Goal: Information Seeking & Learning: Learn about a topic

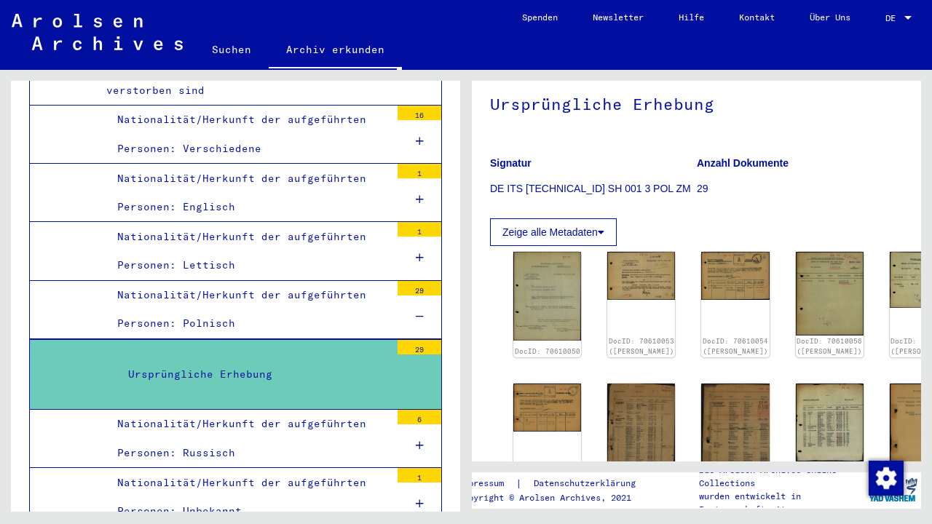
scroll to position [127, 0]
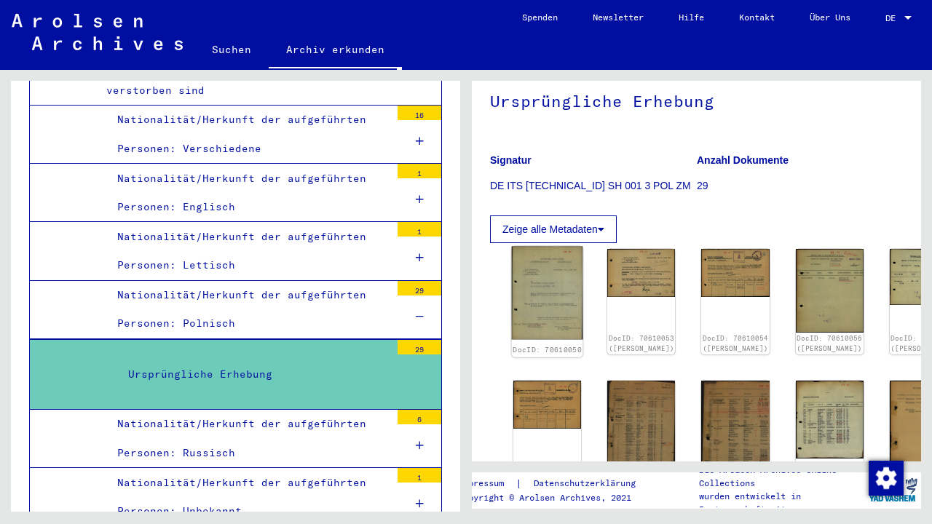
click at [532, 309] on img at bounding box center [547, 293] width 71 height 93
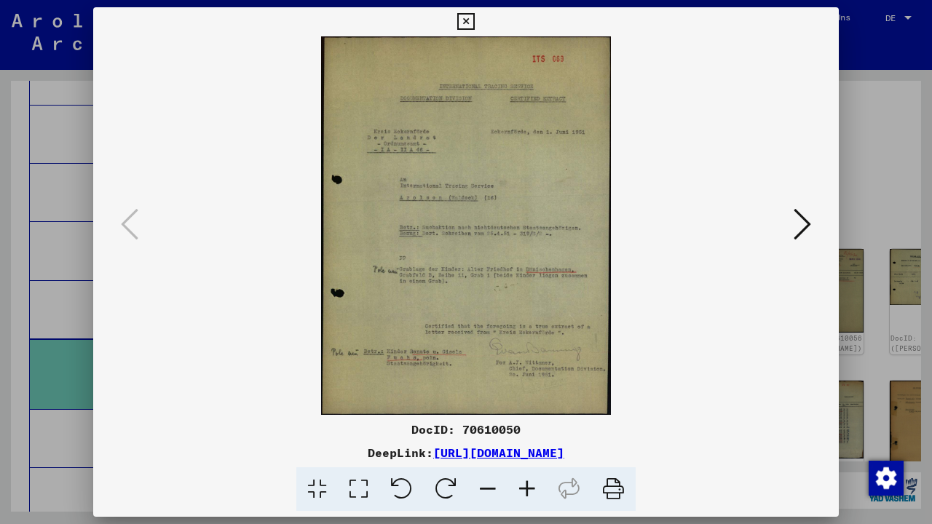
click at [800, 233] on icon at bounding box center [802, 224] width 17 height 35
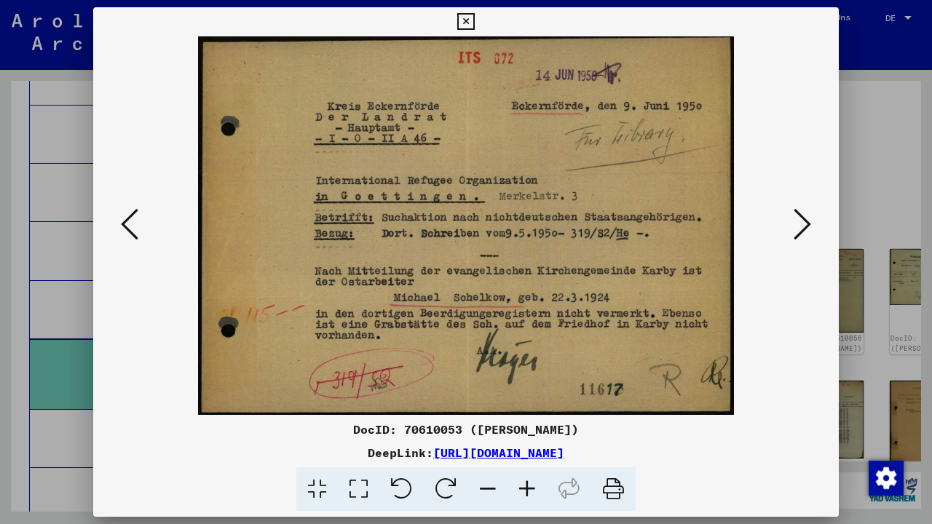
click at [800, 233] on icon at bounding box center [802, 224] width 17 height 35
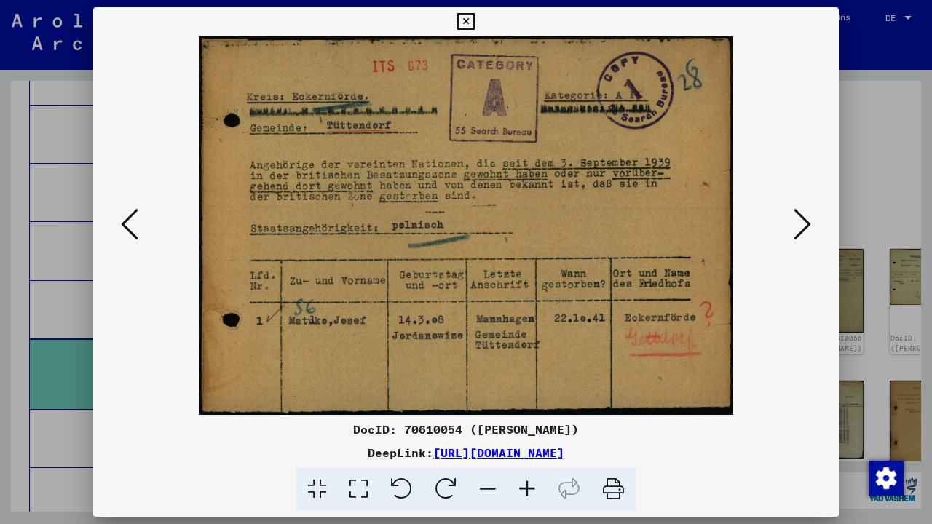
click at [800, 233] on icon at bounding box center [802, 224] width 17 height 35
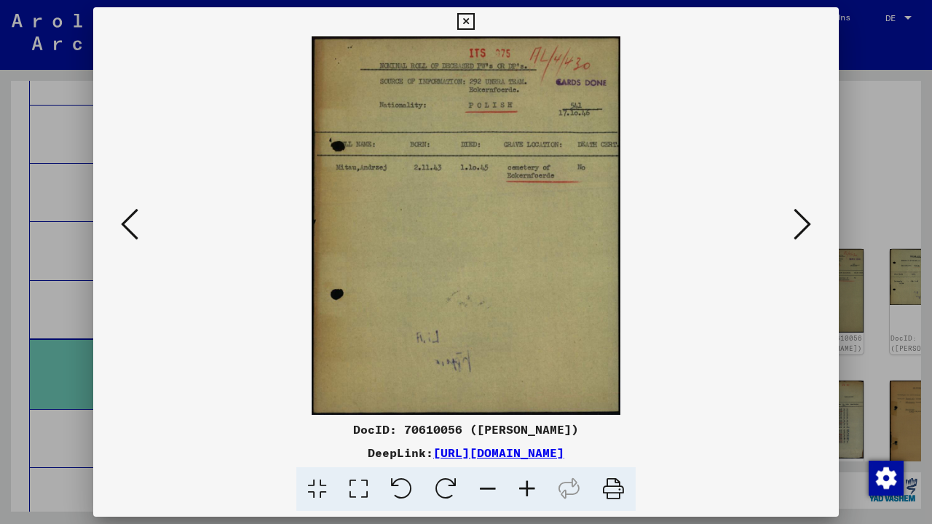
click at [800, 233] on icon at bounding box center [802, 224] width 17 height 35
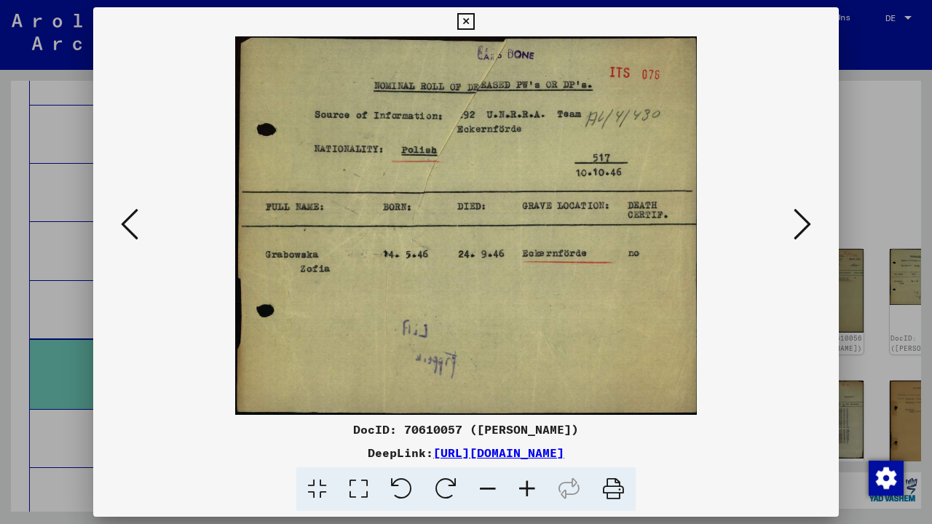
click at [800, 233] on icon at bounding box center [802, 224] width 17 height 35
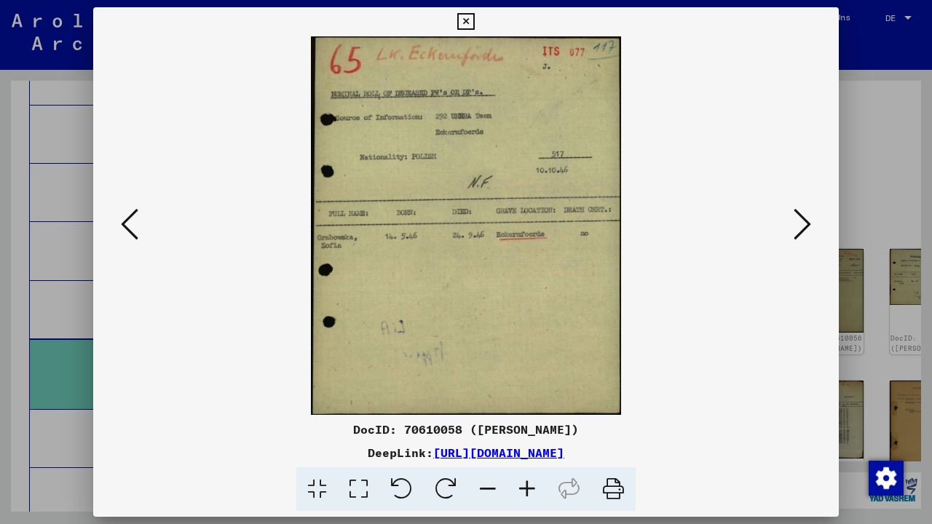
click at [800, 233] on icon at bounding box center [802, 224] width 17 height 35
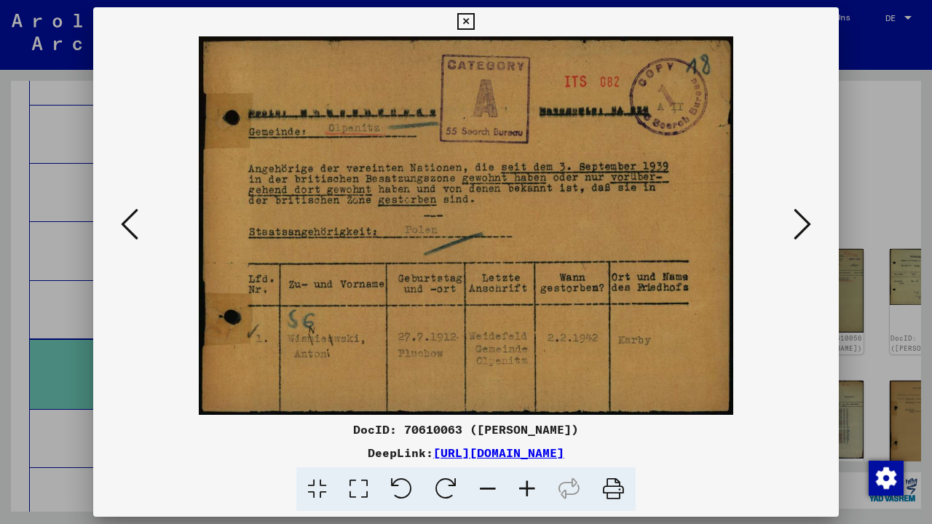
scroll to position [0, 0]
click at [799, 230] on icon at bounding box center [802, 224] width 17 height 35
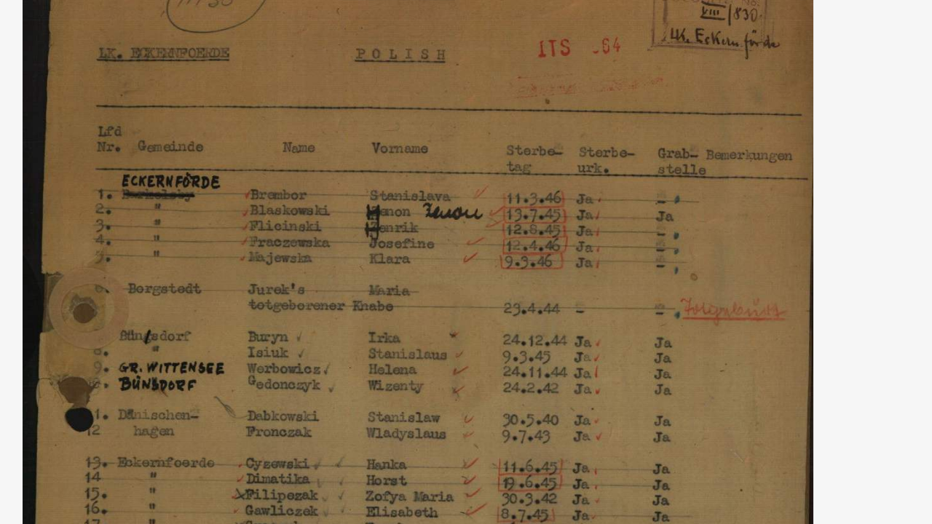
click at [241, 105] on img at bounding box center [466, 225] width 647 height 379
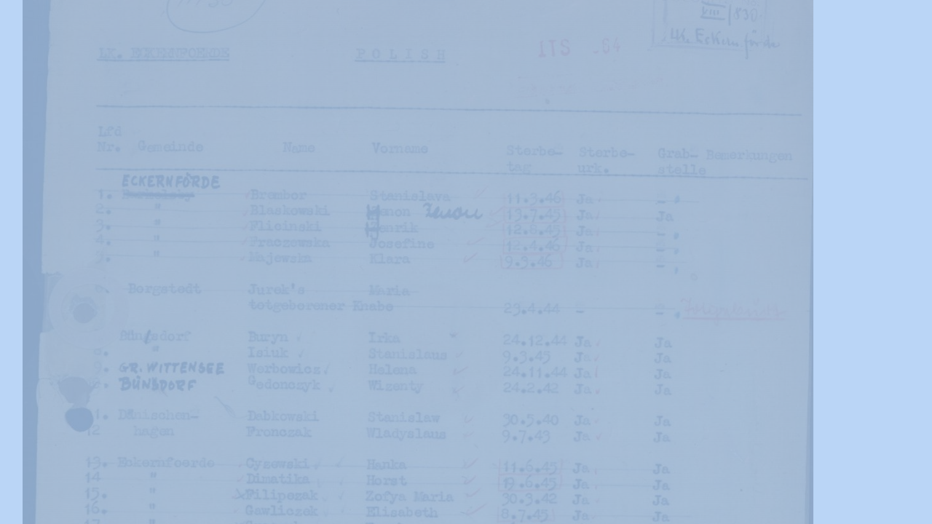
click at [241, 105] on img at bounding box center [466, 225] width 647 height 379
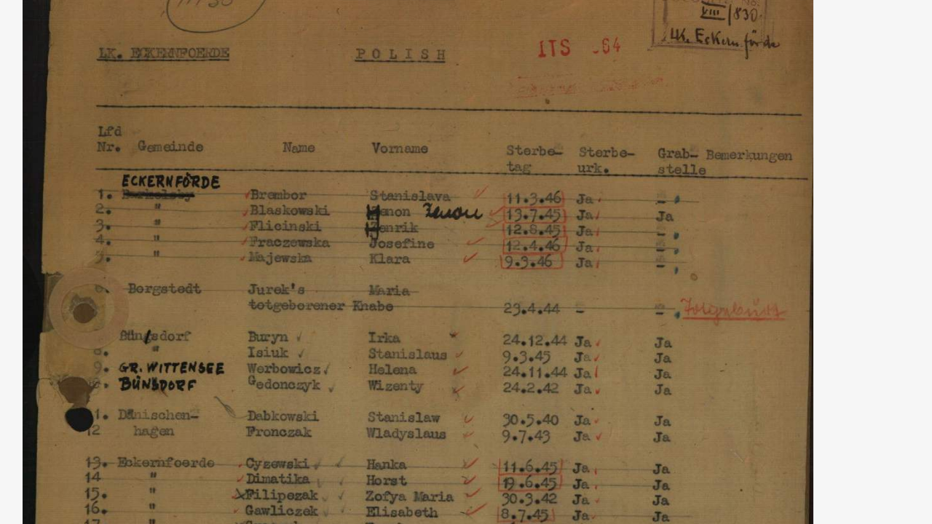
click at [200, 50] on img at bounding box center [466, 225] width 647 height 379
click at [199, 55] on img at bounding box center [466, 225] width 647 height 379
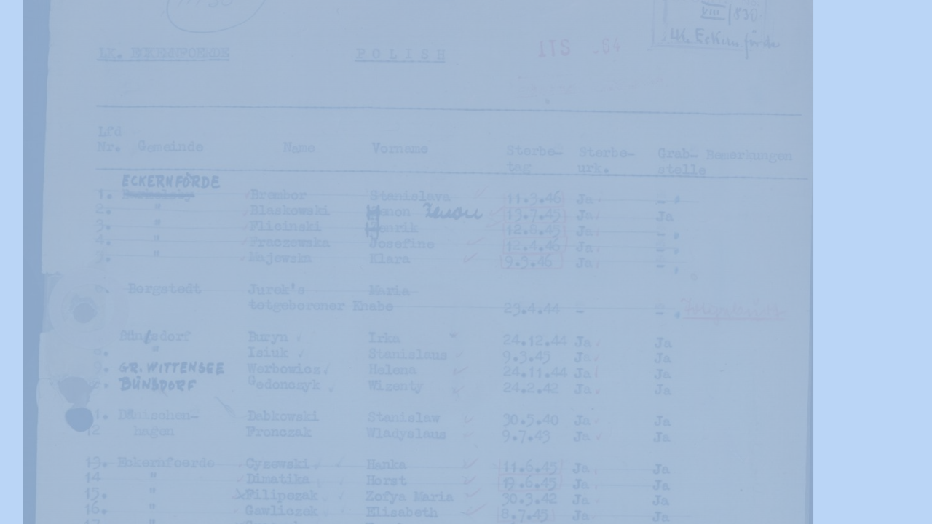
click at [199, 55] on img at bounding box center [466, 225] width 647 height 379
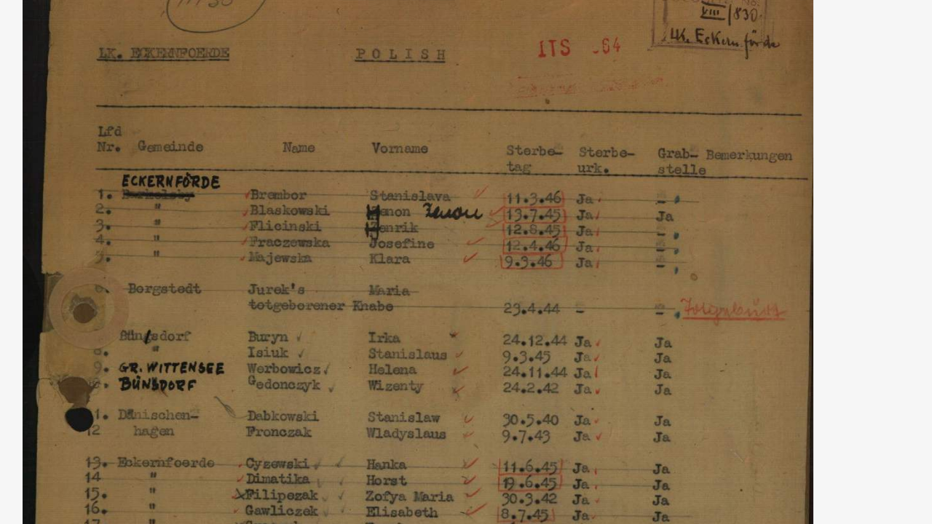
drag, startPoint x: 200, startPoint y: 56, endPoint x: 194, endPoint y: 50, distance: 8.2
click at [201, 36] on img at bounding box center [466, 225] width 647 height 379
click at [249, 108] on img at bounding box center [466, 225] width 647 height 379
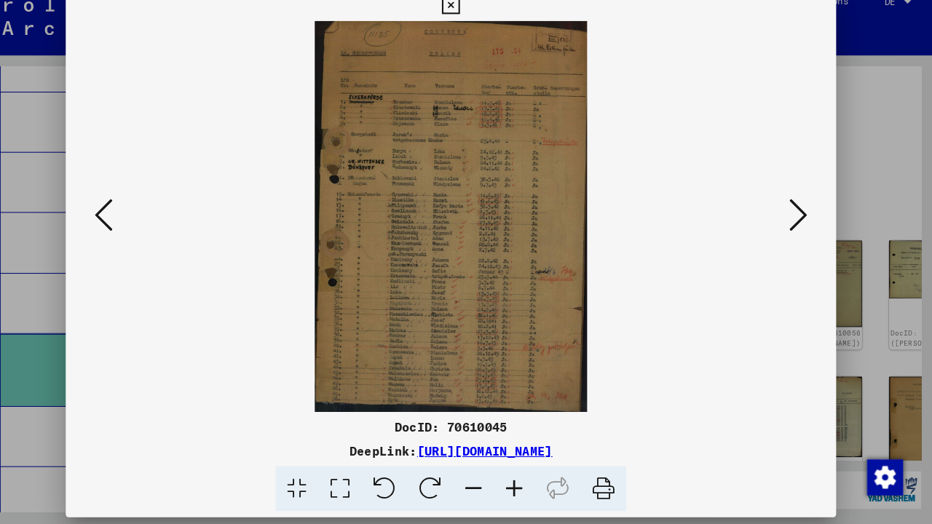
click at [794, 207] on icon at bounding box center [802, 224] width 17 height 35
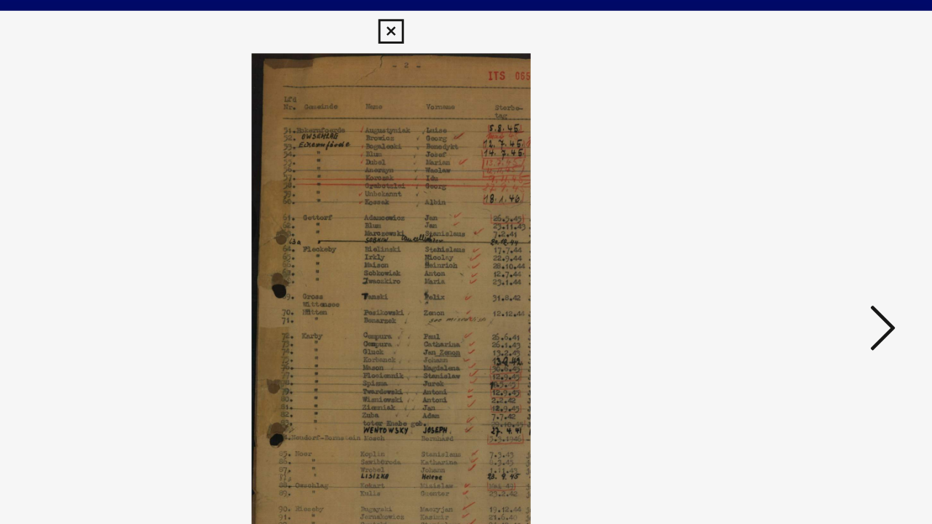
click at [794, 226] on icon at bounding box center [802, 224] width 17 height 35
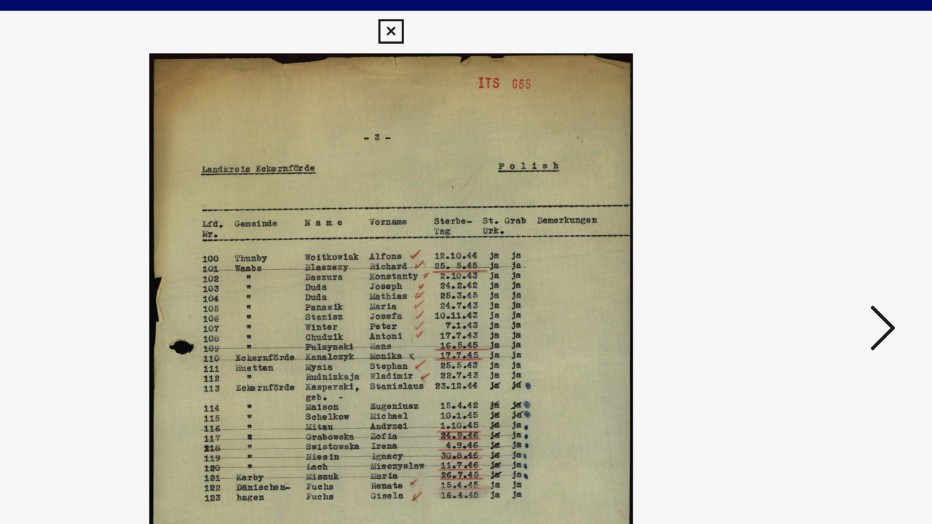
click at [794, 224] on icon at bounding box center [802, 224] width 17 height 35
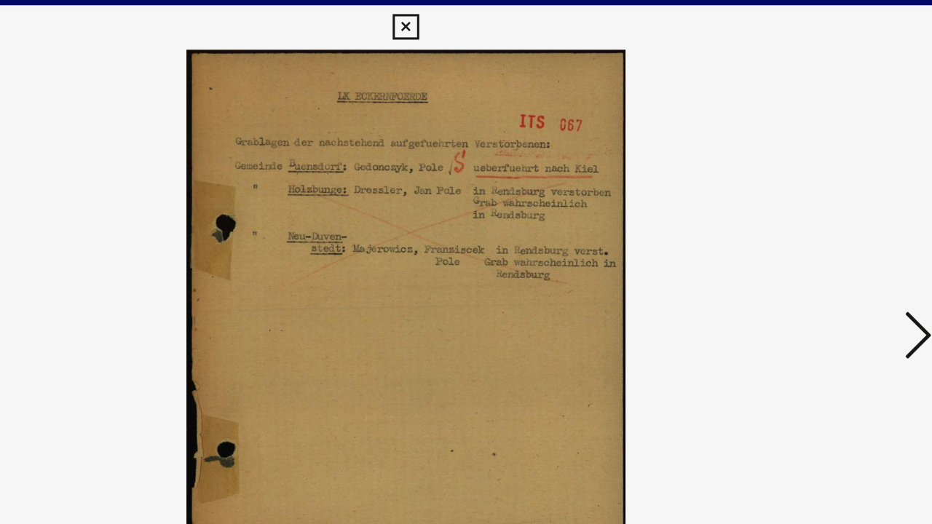
click at [336, 90] on img at bounding box center [466, 225] width 647 height 379
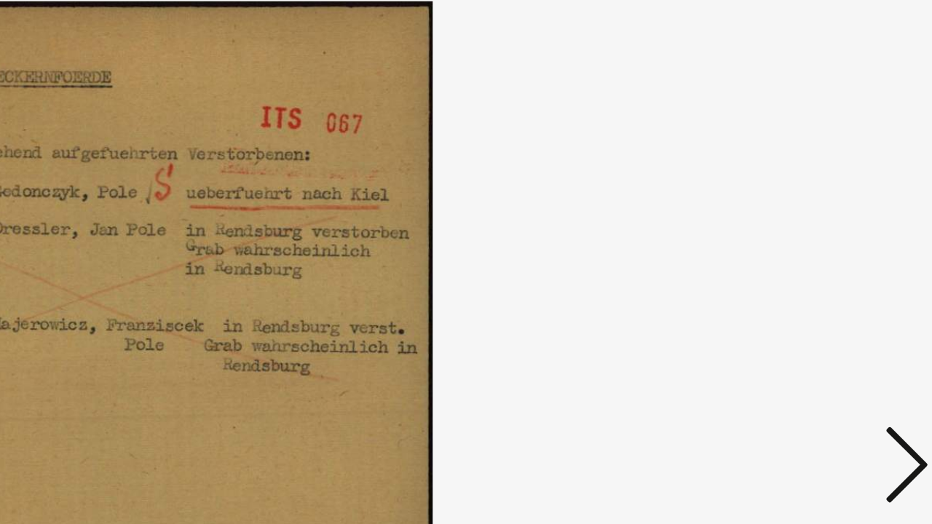
click at [794, 207] on icon at bounding box center [802, 224] width 17 height 35
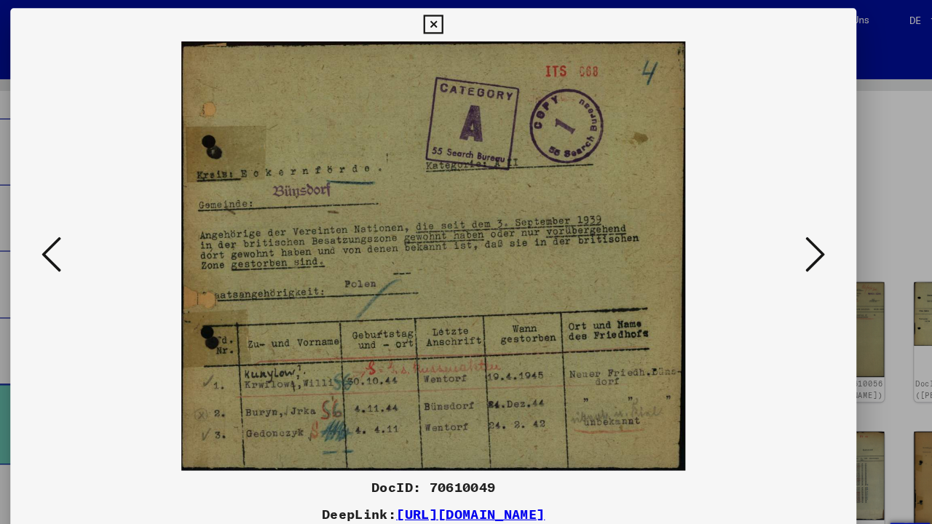
click at [794, 232] on icon at bounding box center [802, 224] width 17 height 35
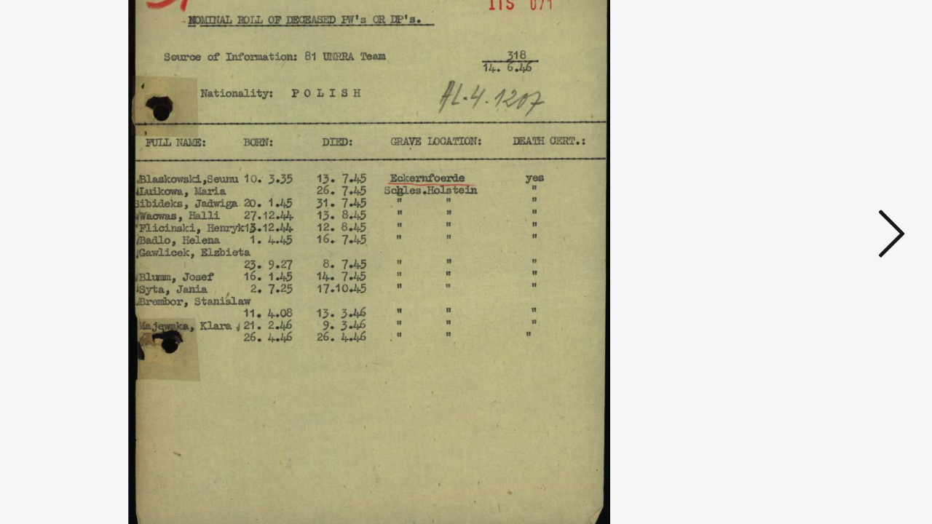
click at [794, 207] on icon at bounding box center [802, 224] width 17 height 35
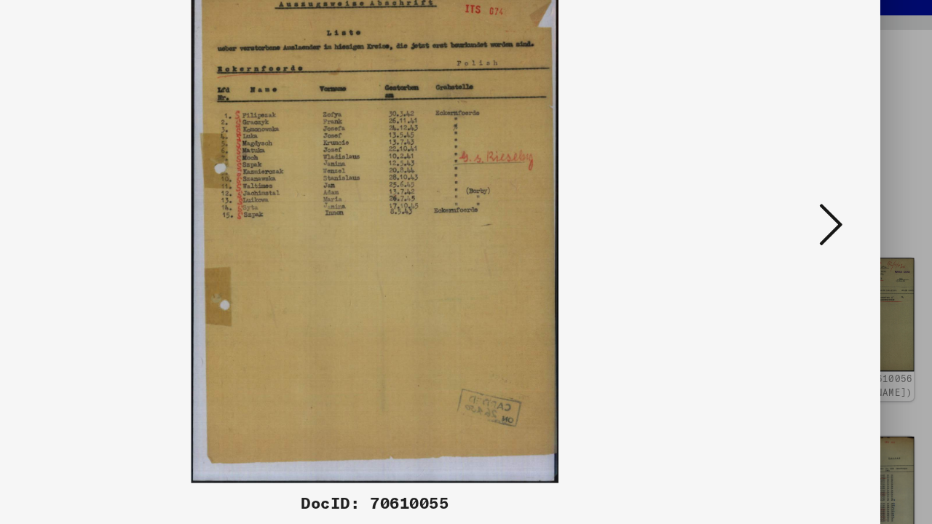
click at [596, 173] on img at bounding box center [466, 225] width 647 height 379
click at [794, 207] on icon at bounding box center [802, 224] width 17 height 35
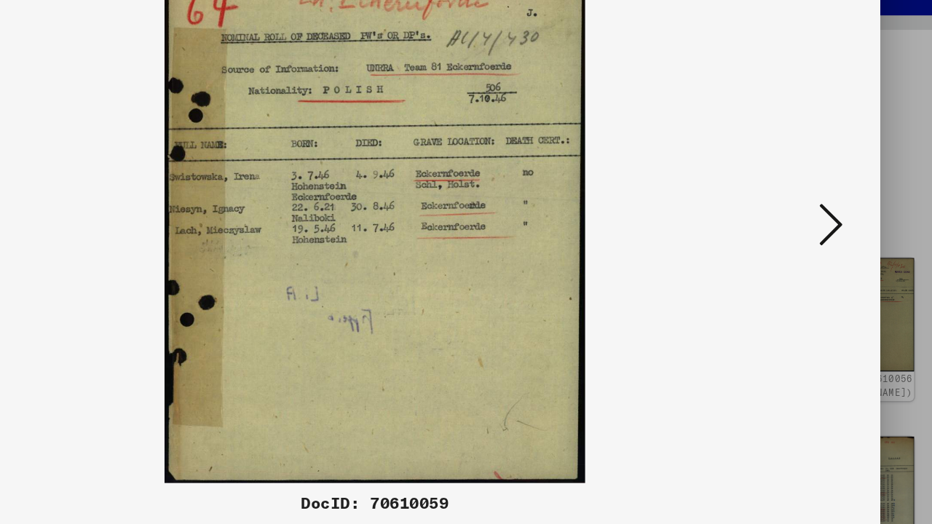
click at [794, 207] on icon at bounding box center [802, 224] width 17 height 35
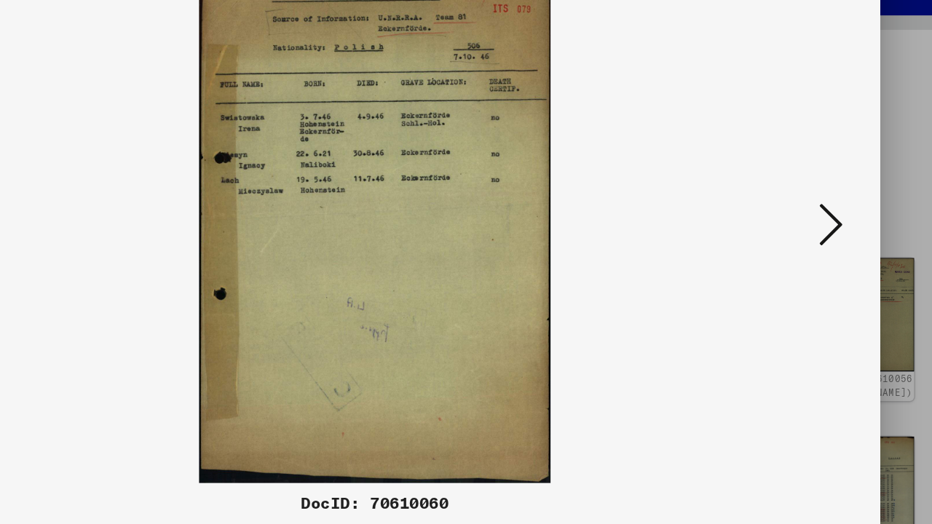
click at [794, 207] on icon at bounding box center [802, 224] width 17 height 35
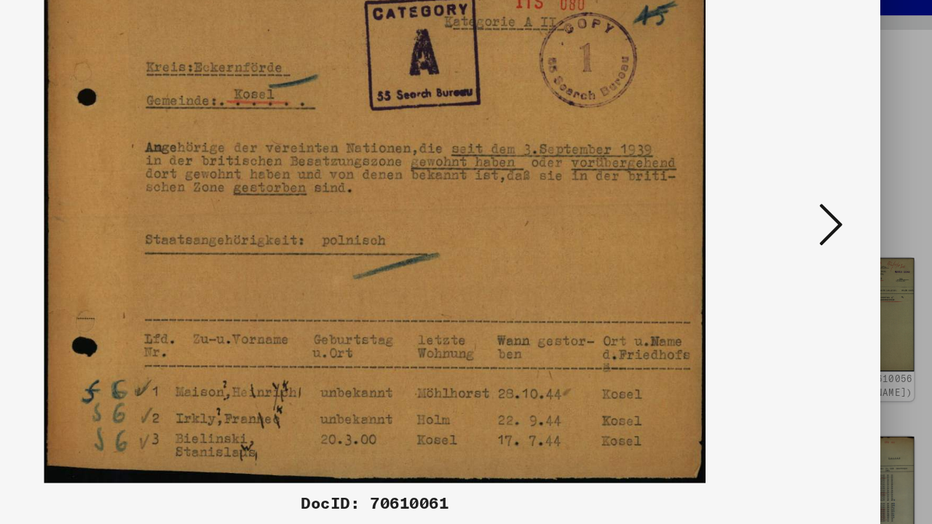
click at [794, 207] on icon at bounding box center [802, 224] width 17 height 35
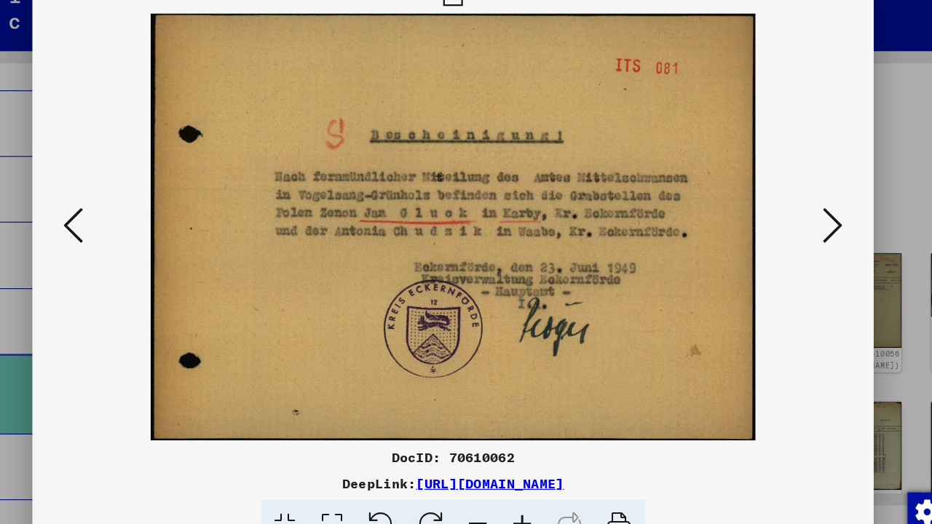
click at [794, 207] on icon at bounding box center [802, 224] width 17 height 35
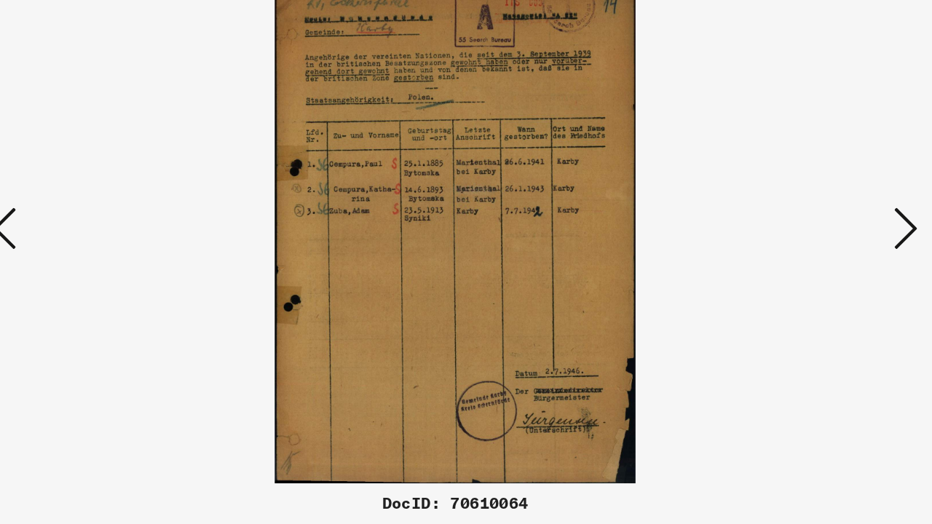
click at [794, 207] on icon at bounding box center [802, 224] width 17 height 35
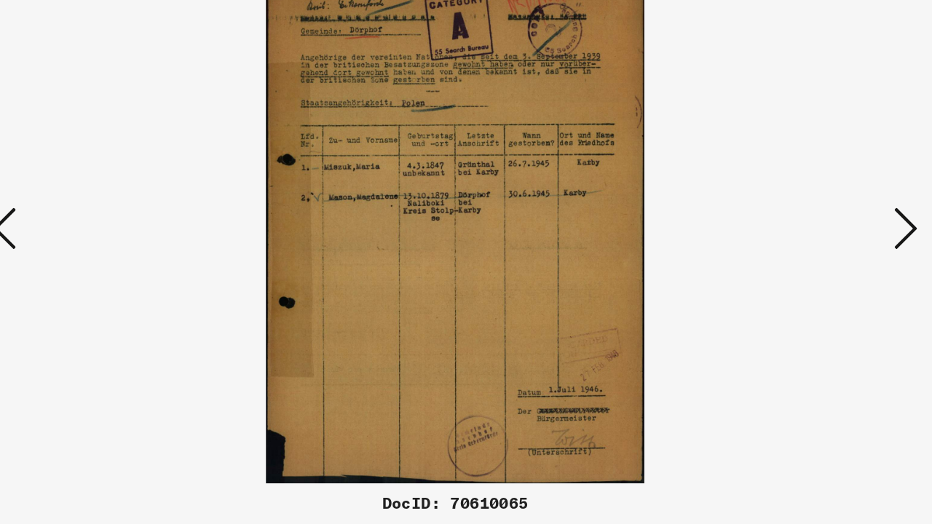
click at [794, 207] on icon at bounding box center [802, 224] width 17 height 35
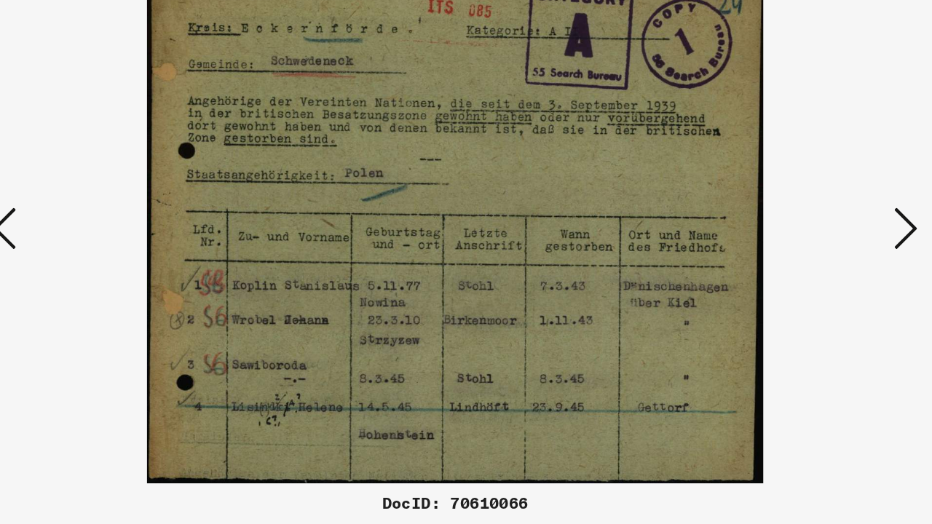
click at [794, 207] on icon at bounding box center [802, 224] width 17 height 35
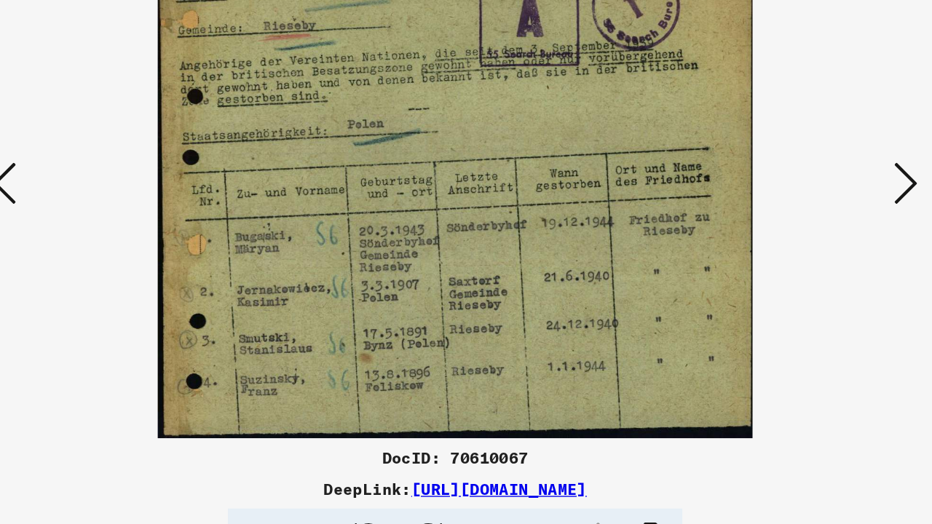
click at [360, 172] on img at bounding box center [466, 225] width 647 height 379
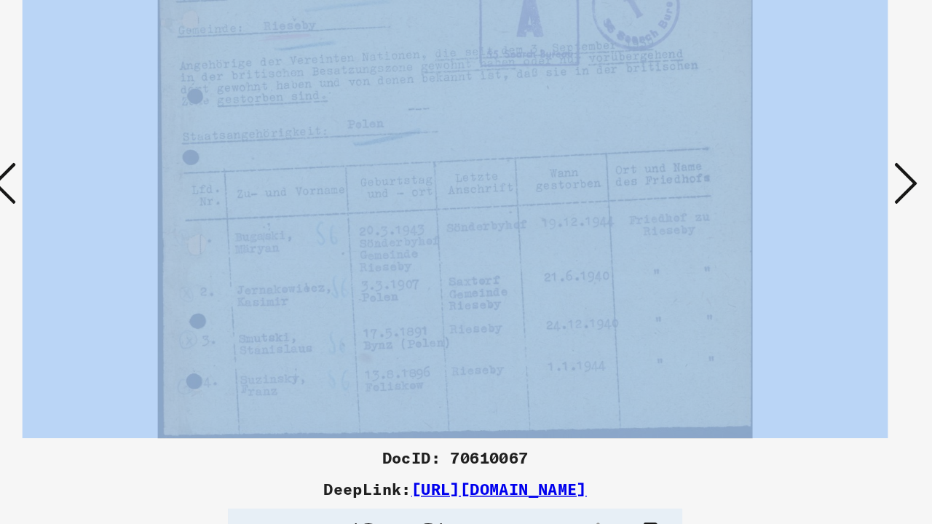
click at [360, 172] on img at bounding box center [466, 225] width 647 height 379
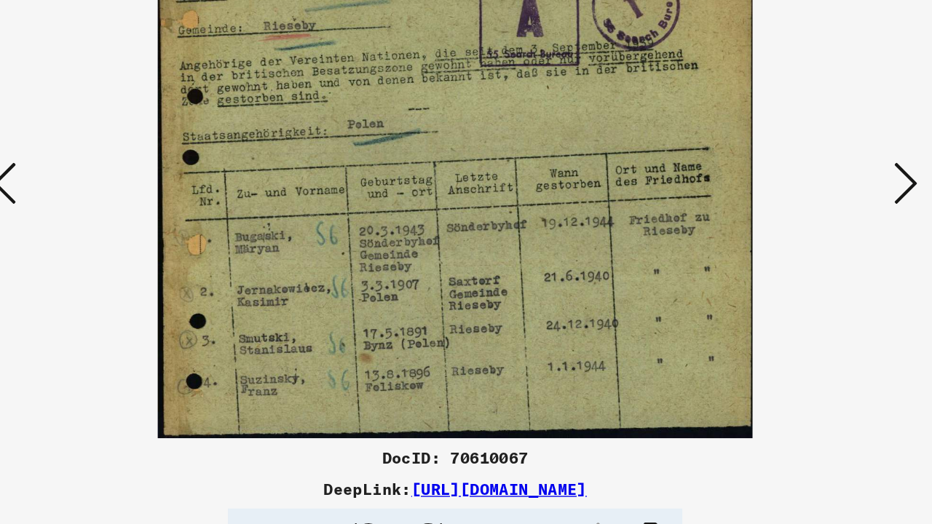
drag, startPoint x: 332, startPoint y: 168, endPoint x: 365, endPoint y: 165, distance: 33.0
click at [365, 165] on img at bounding box center [466, 225] width 647 height 379
drag, startPoint x: 378, startPoint y: 165, endPoint x: 357, endPoint y: 170, distance: 21.6
drag, startPoint x: 393, startPoint y: 169, endPoint x: 353, endPoint y: 170, distance: 39.4
click at [353, 170] on img at bounding box center [466, 225] width 647 height 379
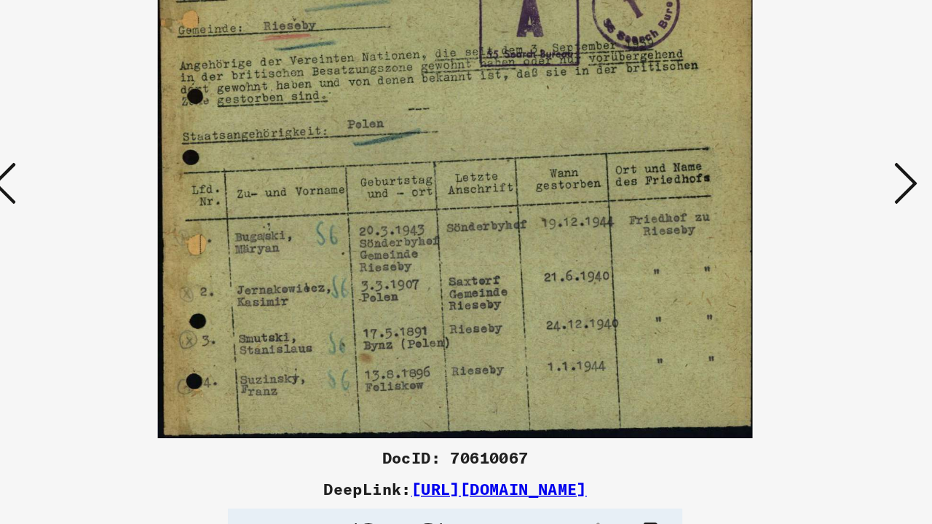
click at [332, 218] on img at bounding box center [466, 225] width 647 height 379
drag, startPoint x: 520, startPoint y: 170, endPoint x: 474, endPoint y: 163, distance: 46.5
drag, startPoint x: 472, startPoint y: 165, endPoint x: 519, endPoint y: 177, distance: 48.7
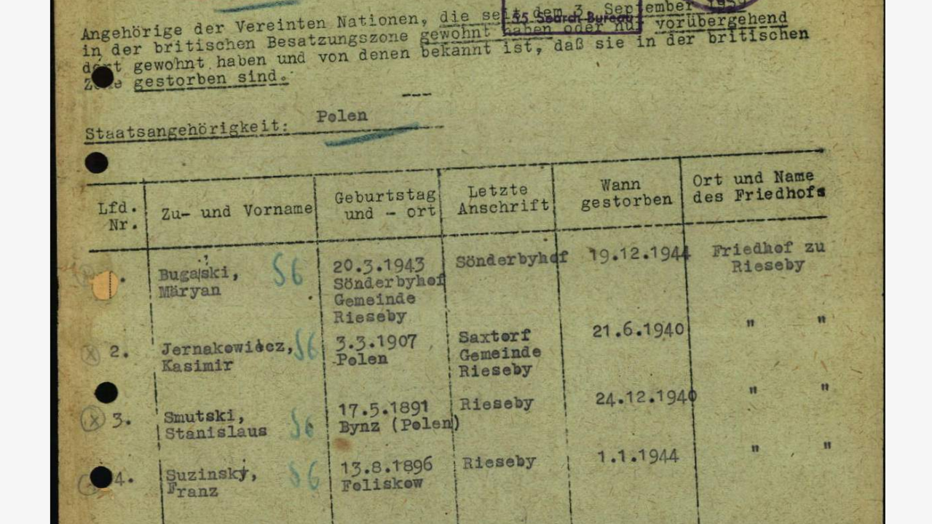
click at [334, 106] on img at bounding box center [466, 225] width 647 height 379
click at [323, 106] on img at bounding box center [466, 225] width 647 height 379
click at [334, 106] on img at bounding box center [466, 225] width 647 height 379
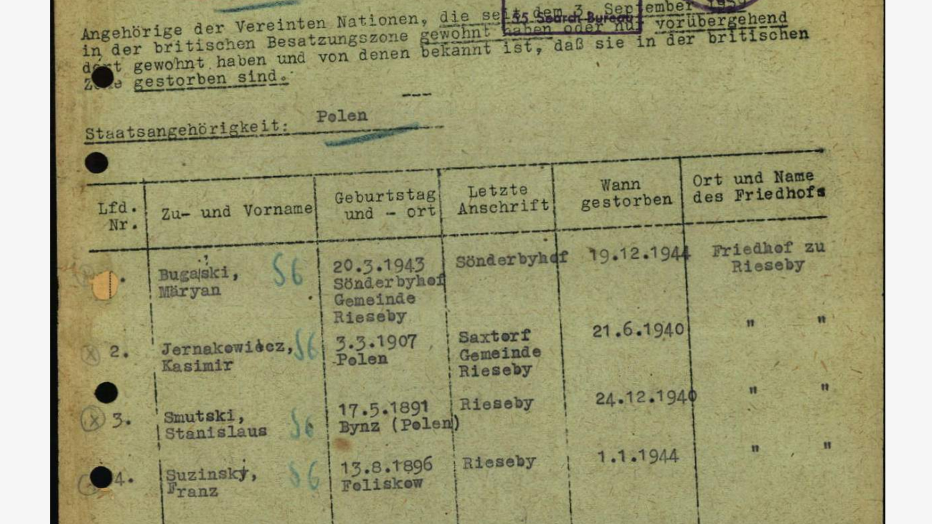
drag, startPoint x: 311, startPoint y: 108, endPoint x: 339, endPoint y: 103, distance: 28.0
click at [315, 95] on img at bounding box center [466, 225] width 647 height 379
drag, startPoint x: 311, startPoint y: 106, endPoint x: 361, endPoint y: 107, distance: 50.3
drag, startPoint x: 361, startPoint y: 107, endPoint x: 306, endPoint y: 108, distance: 55.4
click at [341, 106] on img at bounding box center [466, 225] width 647 height 379
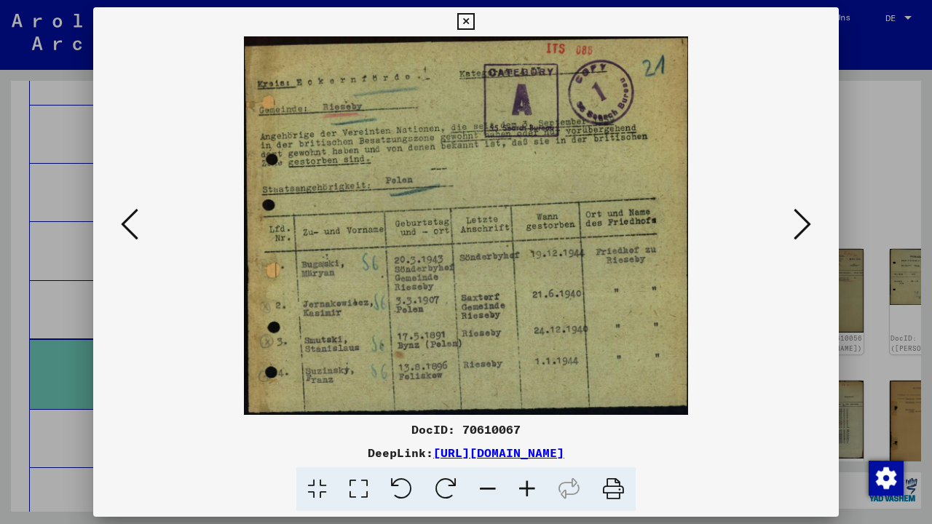
click at [801, 237] on icon at bounding box center [802, 224] width 17 height 35
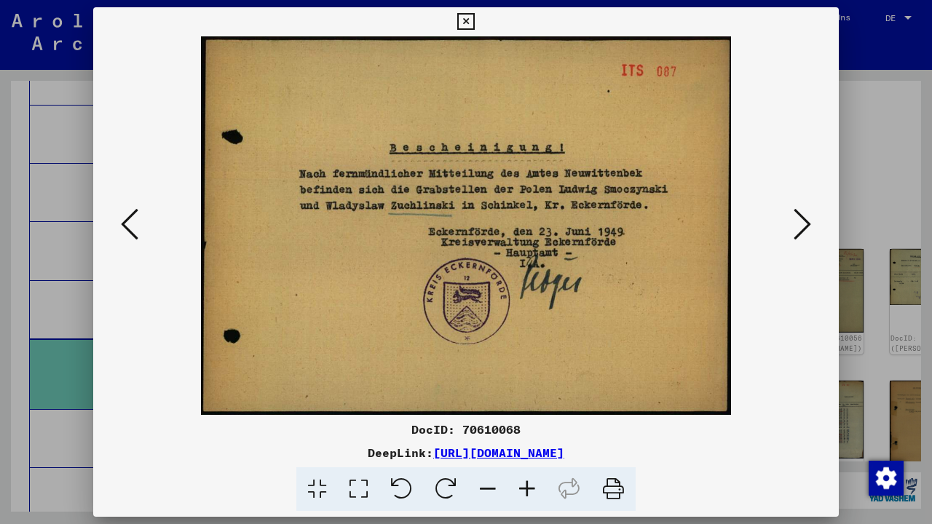
click at [801, 237] on icon at bounding box center [802, 224] width 17 height 35
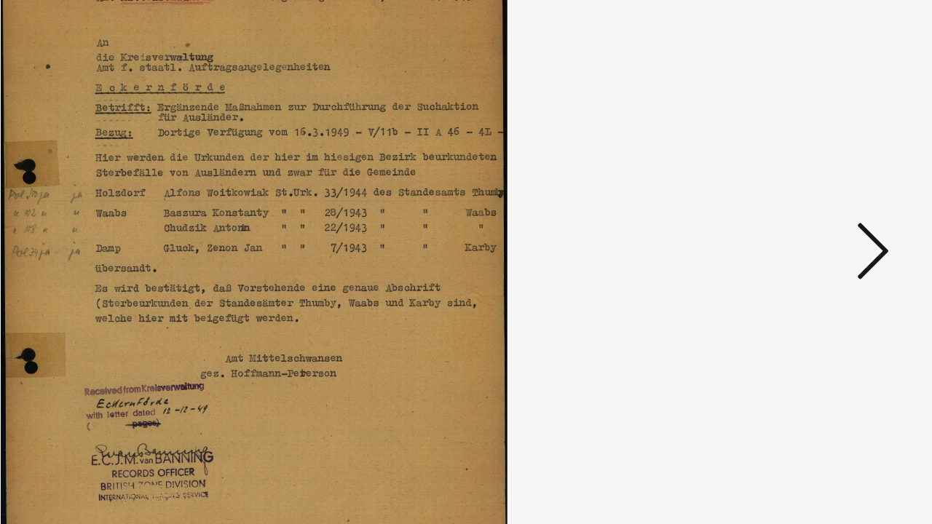
click at [794, 207] on icon at bounding box center [802, 224] width 17 height 35
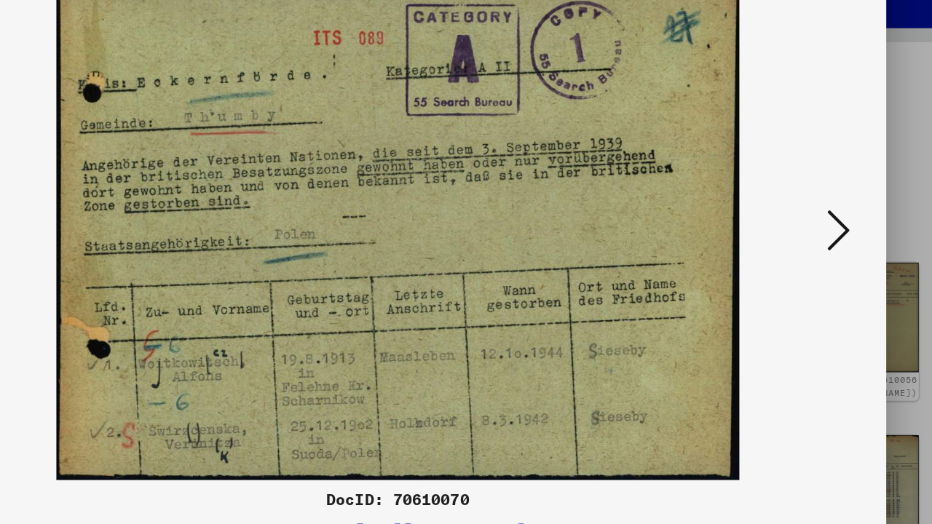
click at [794, 207] on icon at bounding box center [802, 224] width 17 height 35
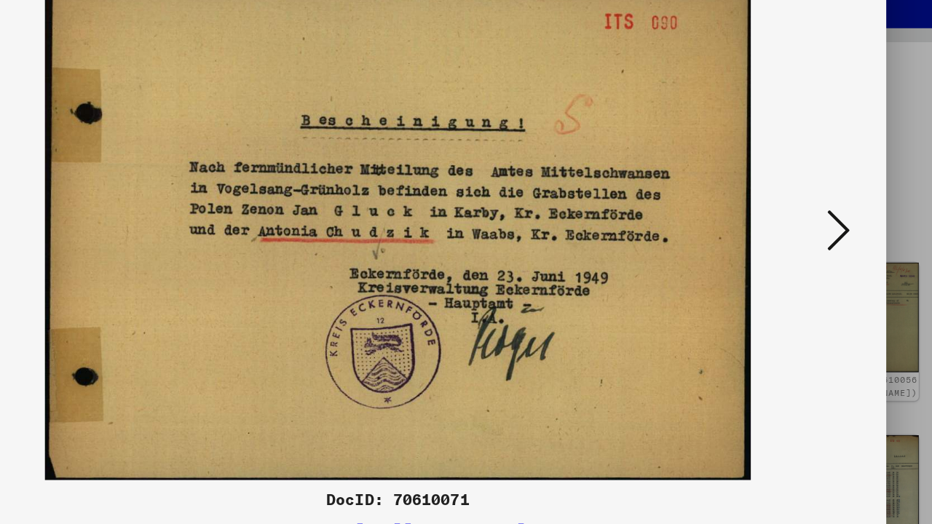
click at [794, 207] on icon at bounding box center [802, 224] width 17 height 35
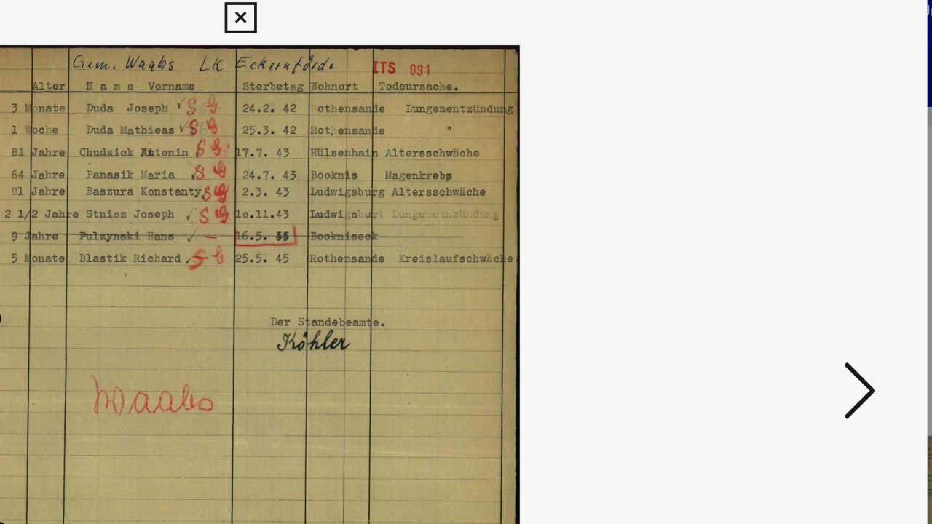
click at [789, 220] on button at bounding box center [802, 226] width 26 height 42
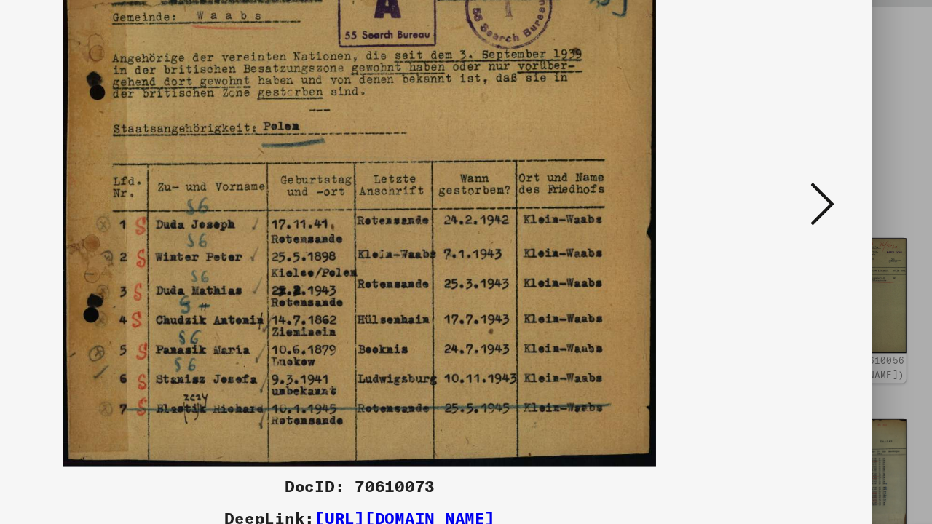
click at [794, 207] on icon at bounding box center [802, 224] width 17 height 35
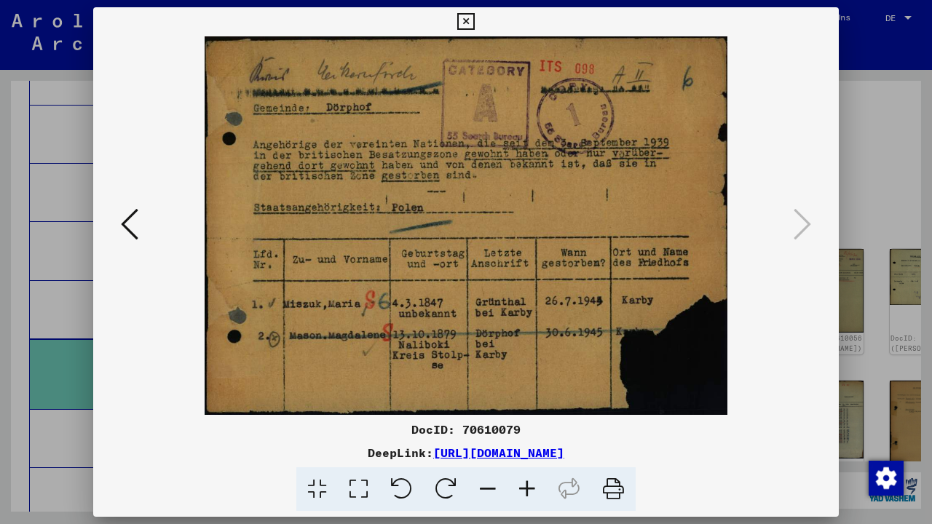
click at [474, 23] on icon at bounding box center [465, 21] width 17 height 17
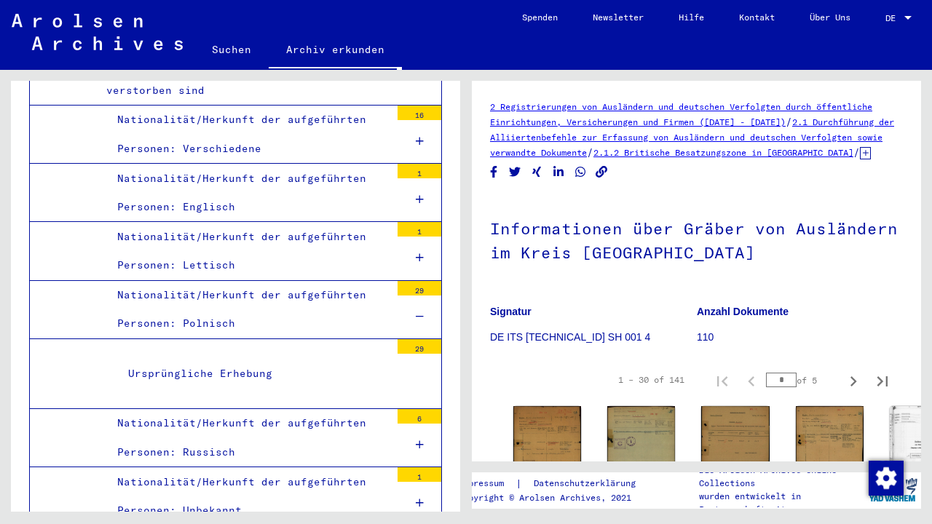
click at [545, 508] on div "DocID: 70610097 ([PERSON_NAME])" at bounding box center [548, 518] width 66 height 20
click at [545, 442] on img at bounding box center [547, 455] width 68 height 98
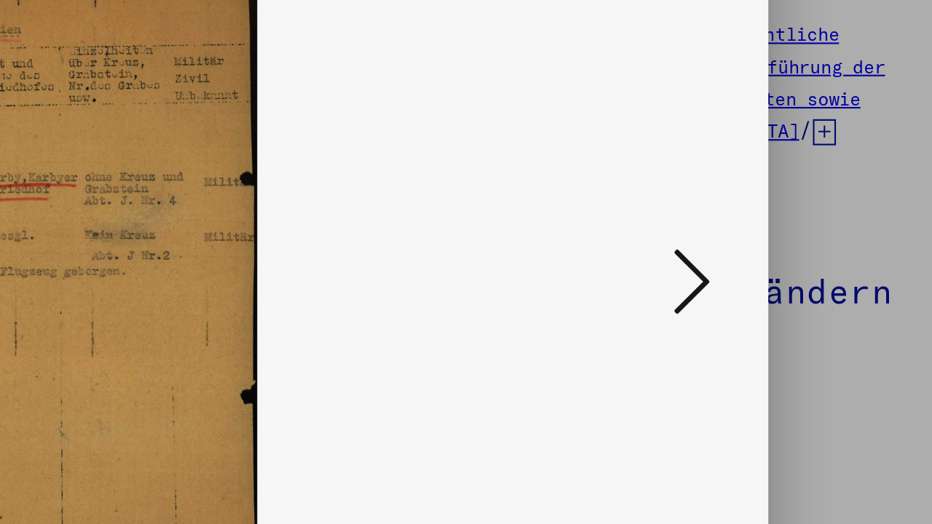
click at [794, 207] on icon at bounding box center [802, 224] width 17 height 35
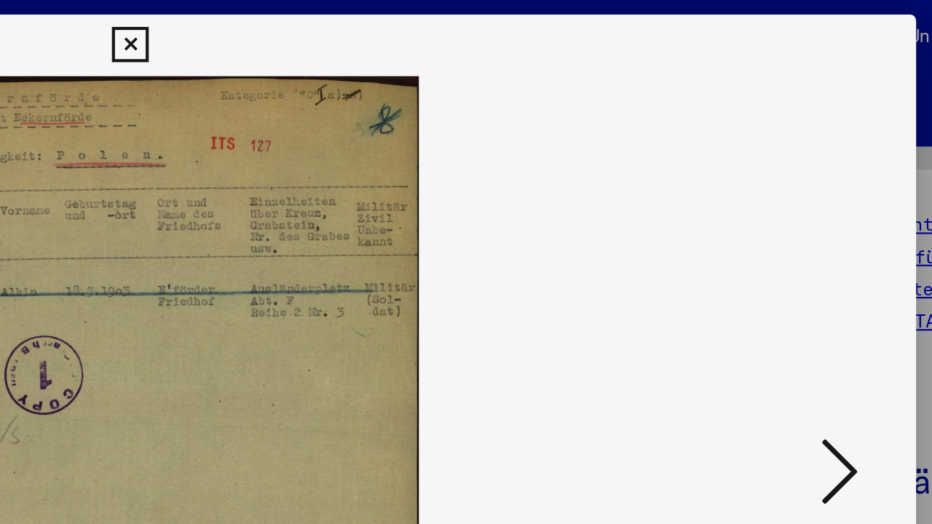
click at [794, 215] on icon at bounding box center [802, 224] width 17 height 35
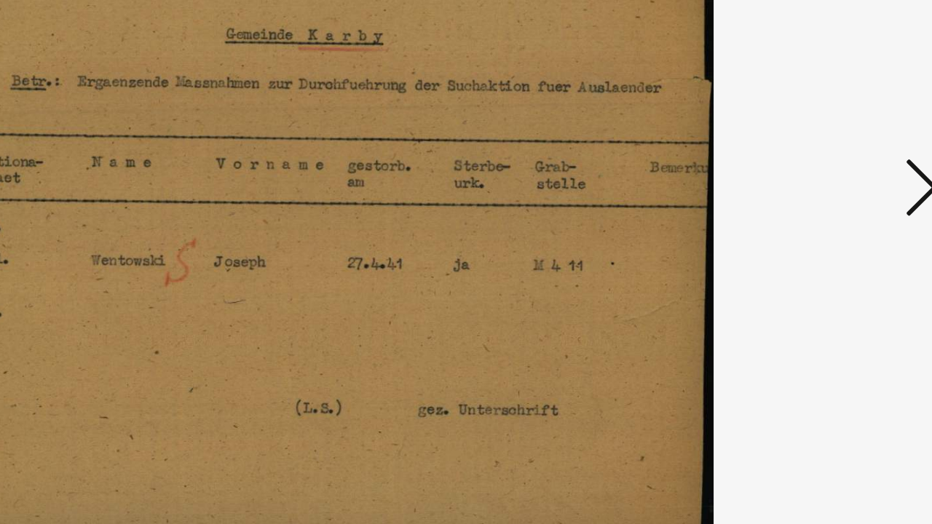
click at [794, 207] on icon at bounding box center [802, 224] width 17 height 35
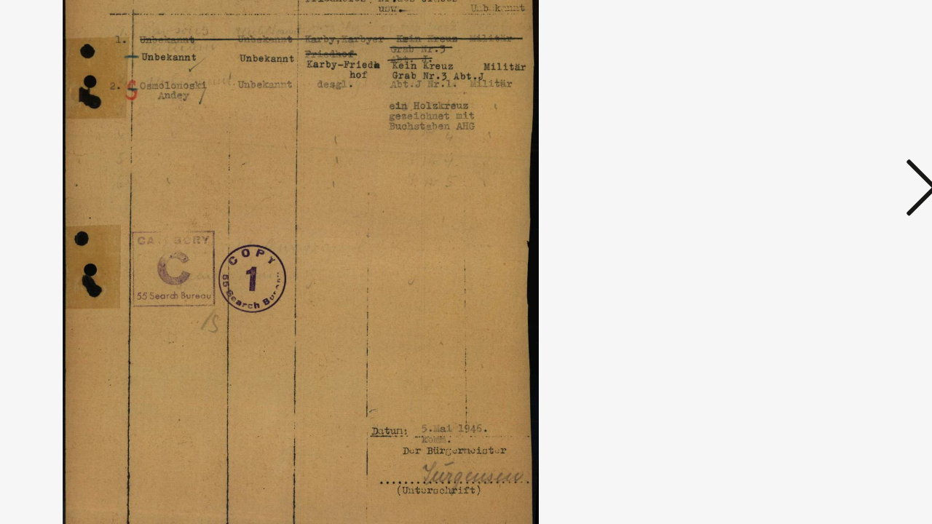
click at [794, 207] on icon at bounding box center [802, 224] width 17 height 35
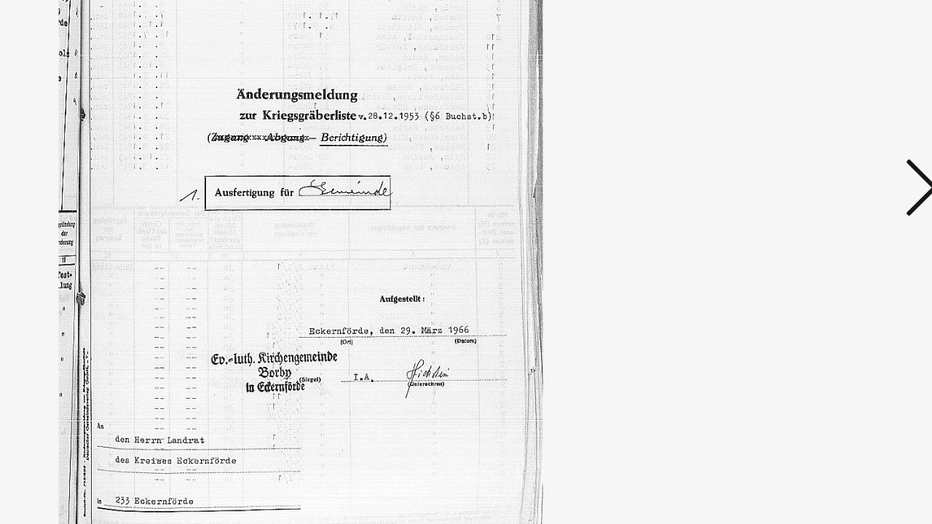
click at [794, 207] on icon at bounding box center [802, 224] width 17 height 35
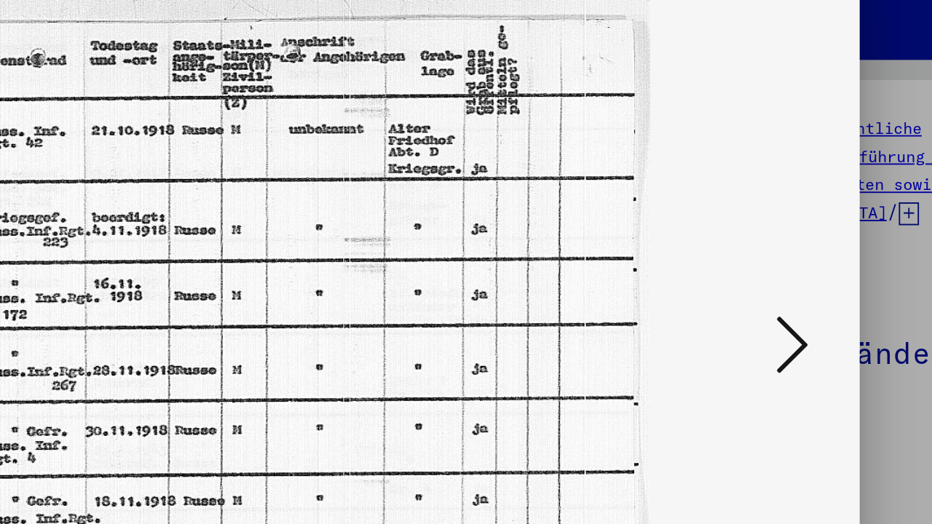
click at [794, 207] on icon at bounding box center [802, 224] width 17 height 35
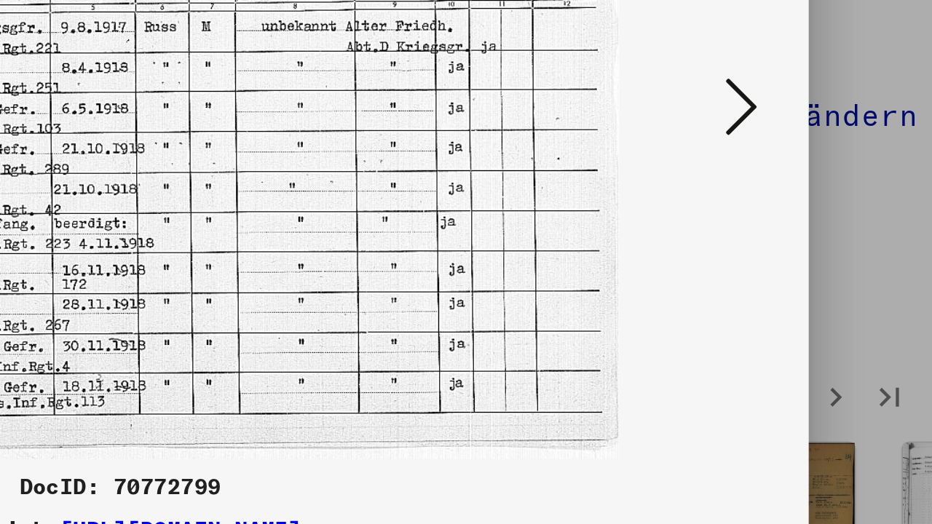
click at [794, 207] on icon at bounding box center [802, 224] width 17 height 35
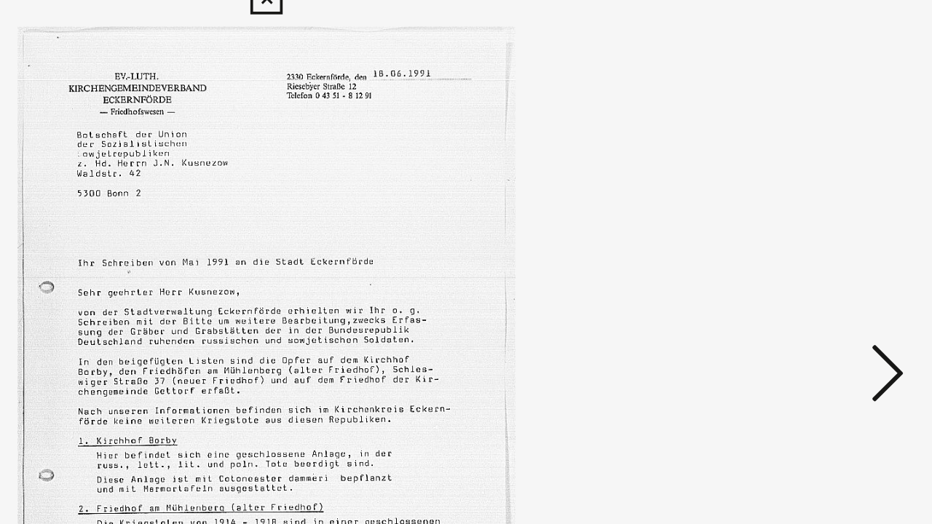
click at [789, 208] on button at bounding box center [802, 226] width 26 height 42
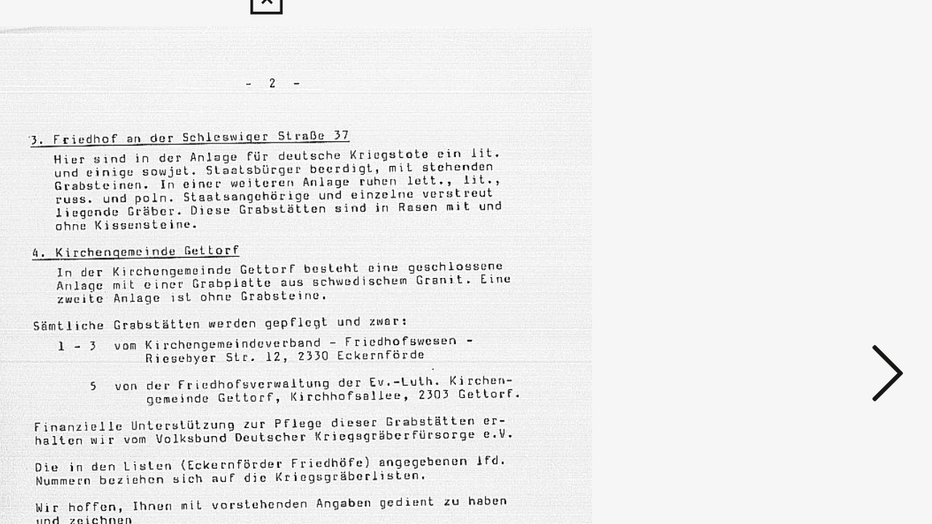
click at [789, 208] on button at bounding box center [802, 226] width 26 height 42
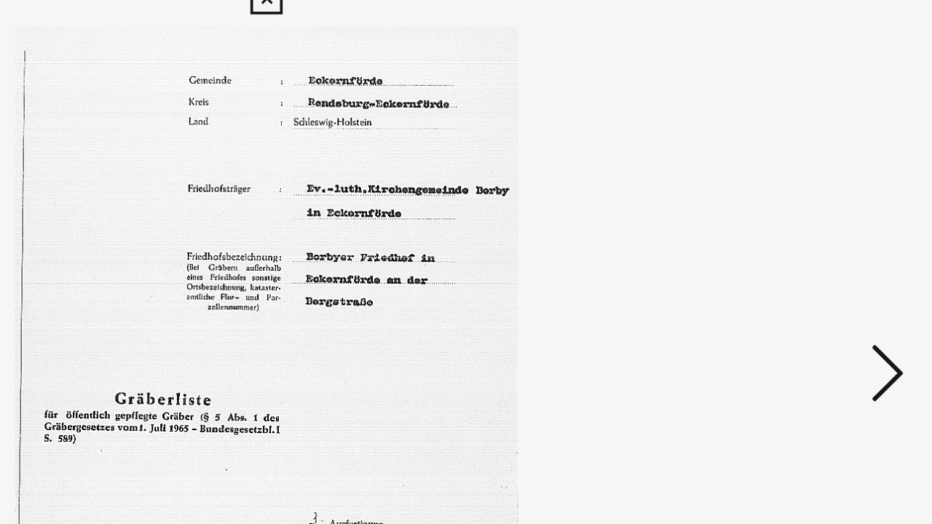
click at [789, 208] on button at bounding box center [802, 226] width 26 height 42
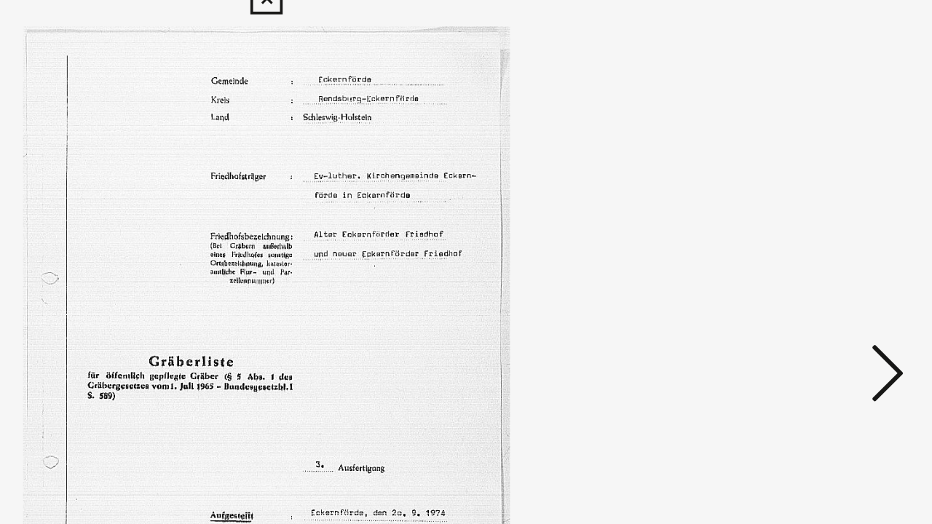
click at [789, 208] on button at bounding box center [802, 226] width 26 height 42
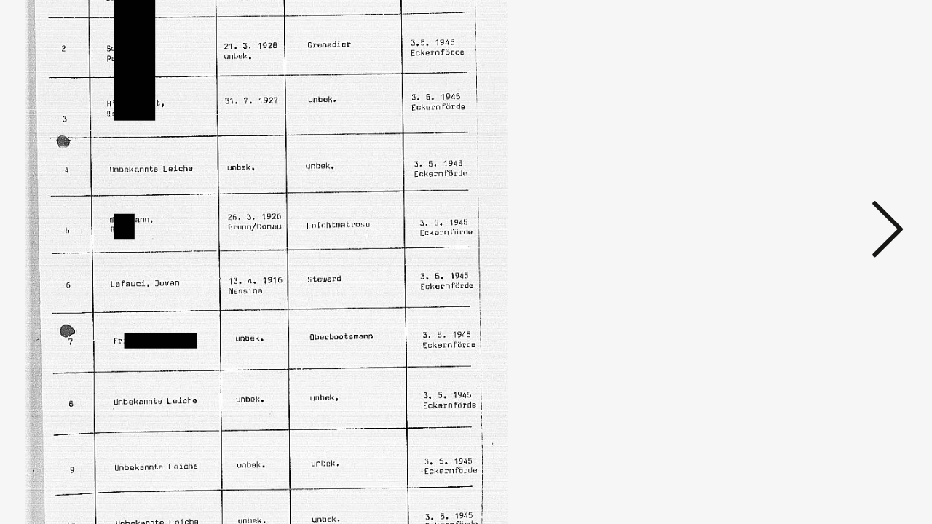
click at [794, 207] on icon at bounding box center [802, 224] width 17 height 35
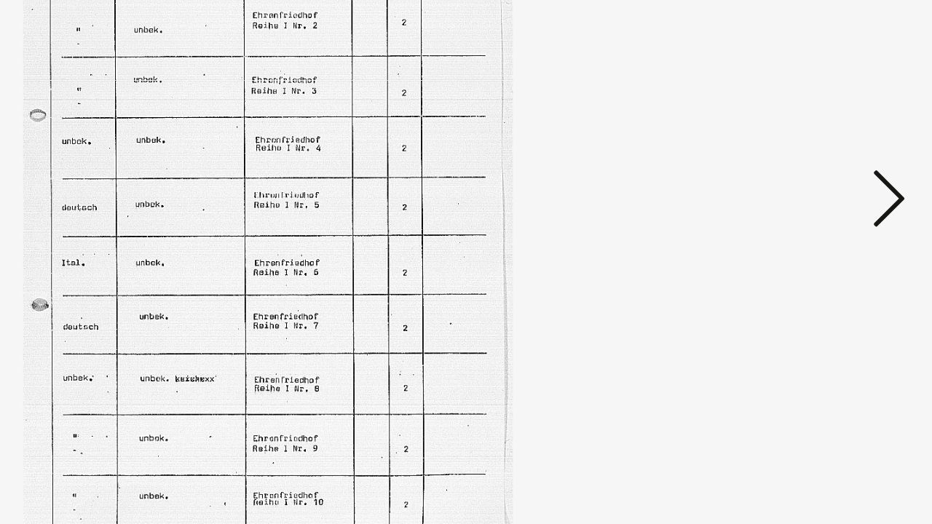
click at [794, 207] on icon at bounding box center [802, 224] width 17 height 35
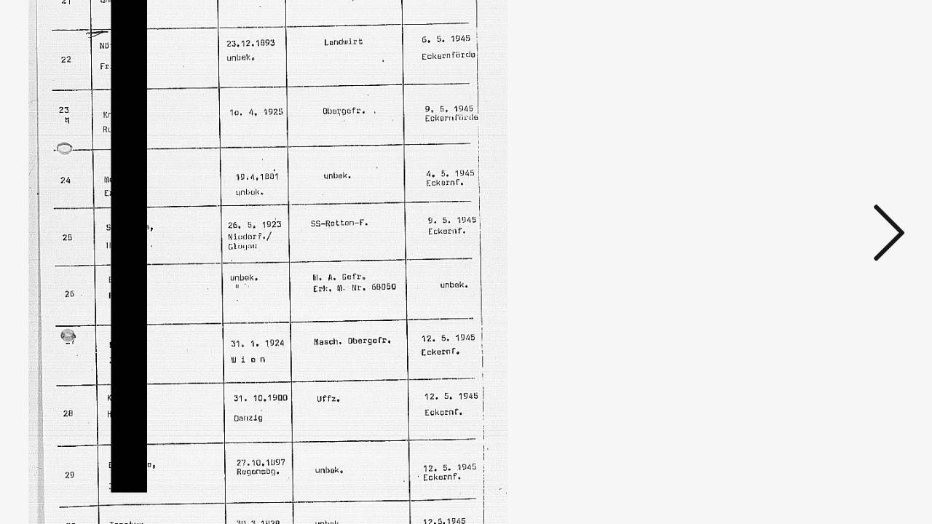
click at [794, 207] on icon at bounding box center [802, 224] width 17 height 35
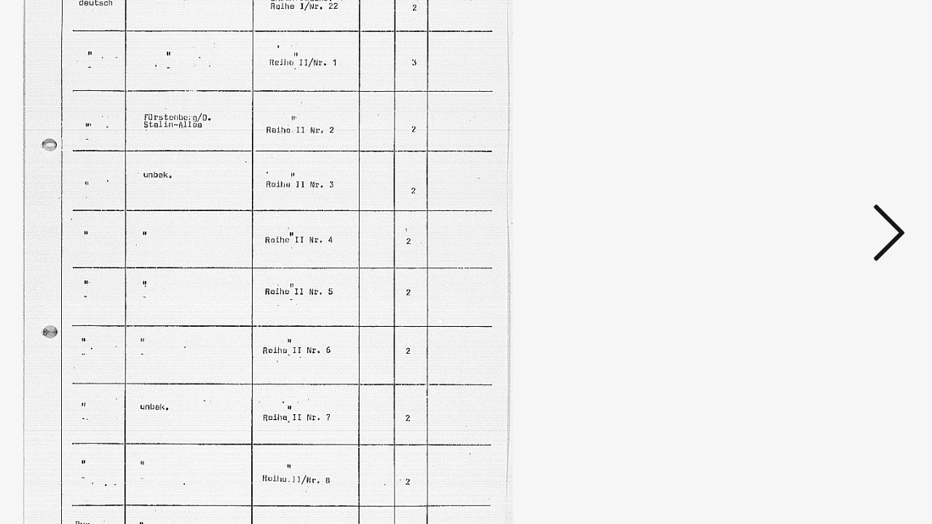
click at [794, 207] on icon at bounding box center [802, 224] width 17 height 35
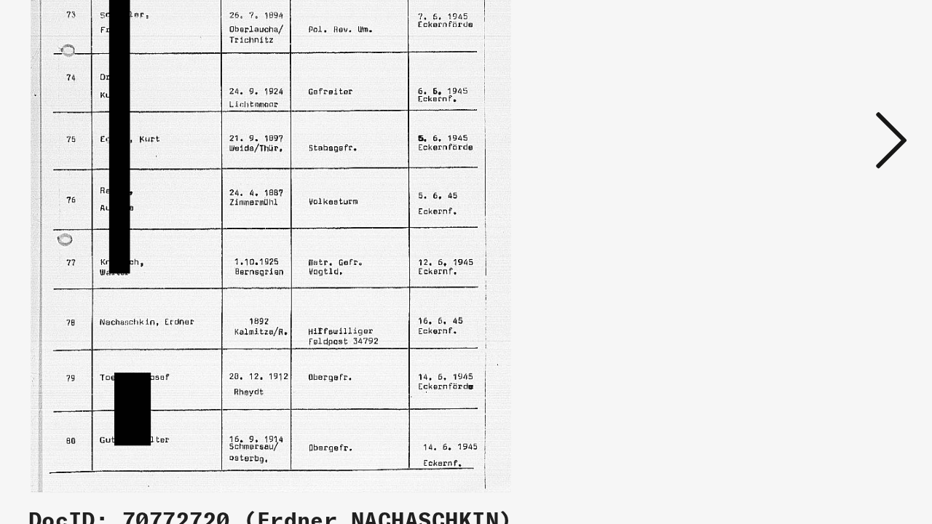
click at [794, 207] on icon at bounding box center [802, 224] width 17 height 35
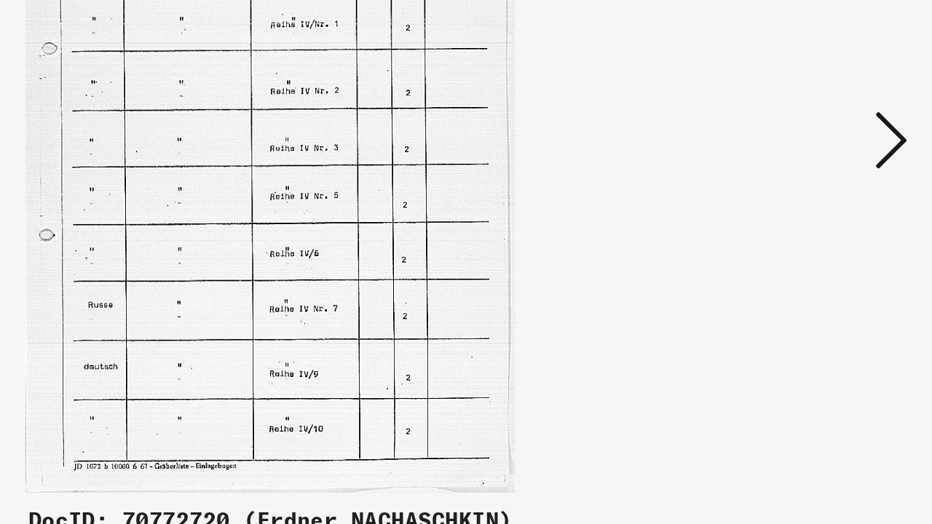
click at [794, 207] on icon at bounding box center [802, 224] width 17 height 35
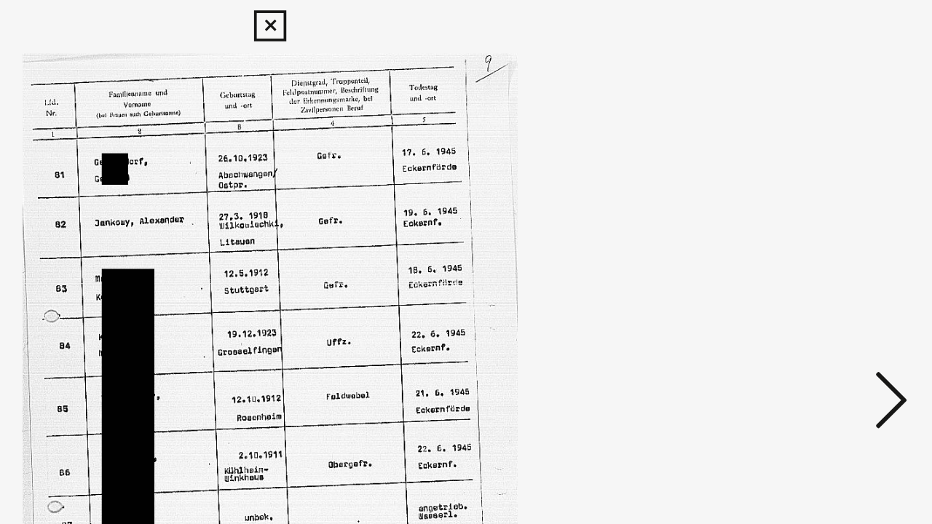
click at [789, 210] on button at bounding box center [802, 226] width 26 height 42
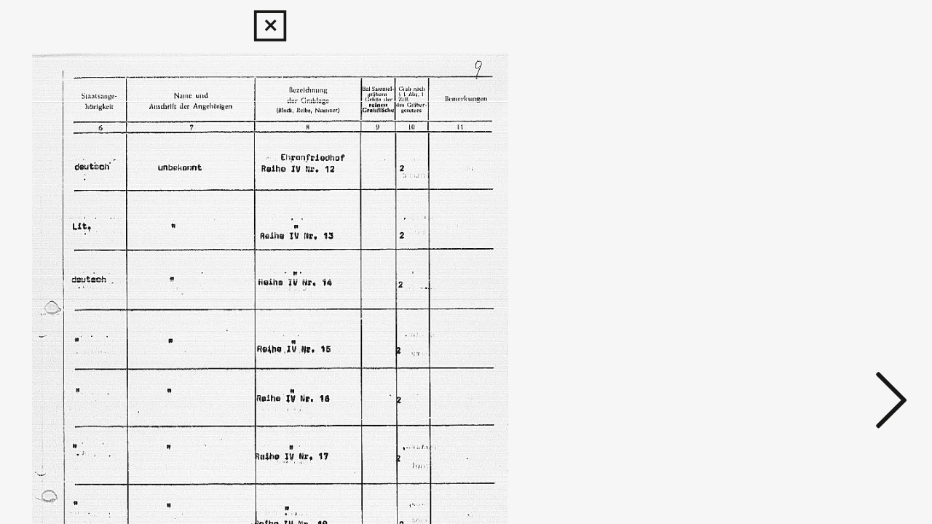
click at [789, 210] on button at bounding box center [802, 226] width 26 height 42
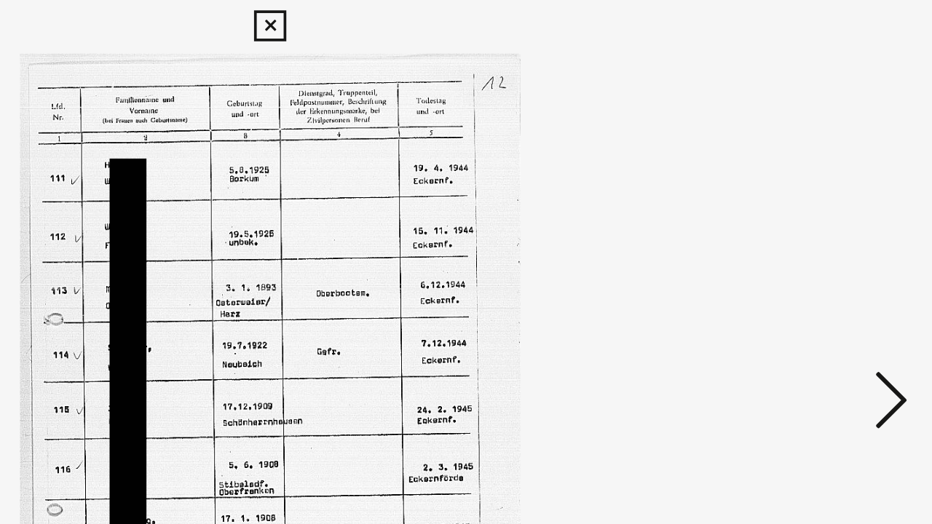
click at [789, 210] on button at bounding box center [802, 226] width 26 height 42
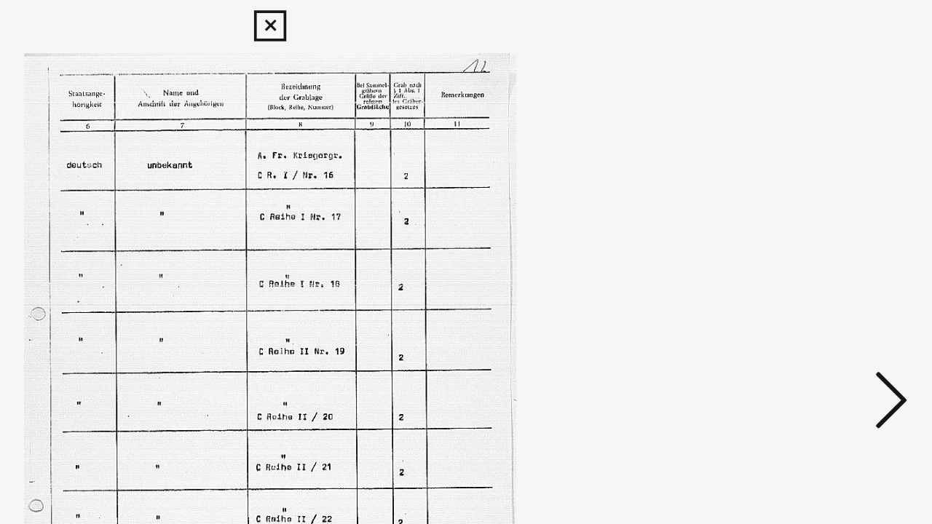
click at [789, 210] on button at bounding box center [802, 226] width 26 height 42
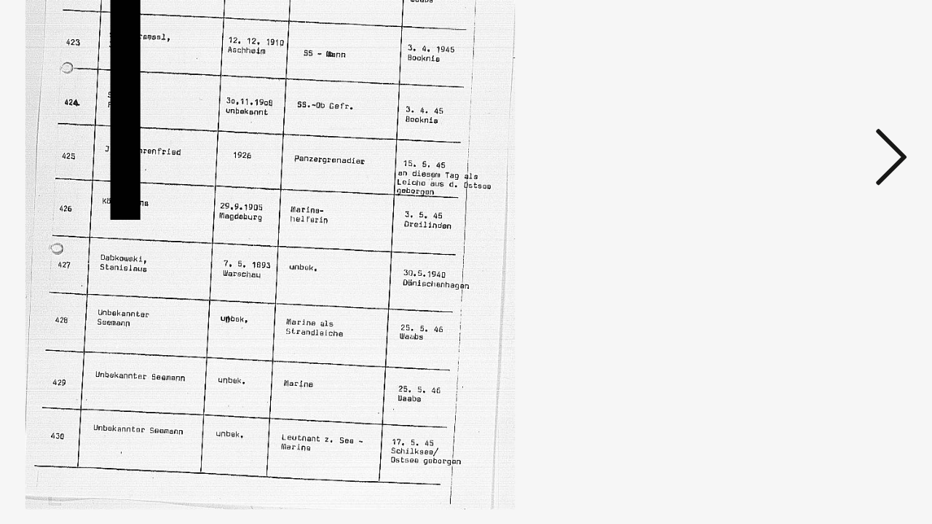
click at [794, 207] on icon at bounding box center [802, 224] width 17 height 35
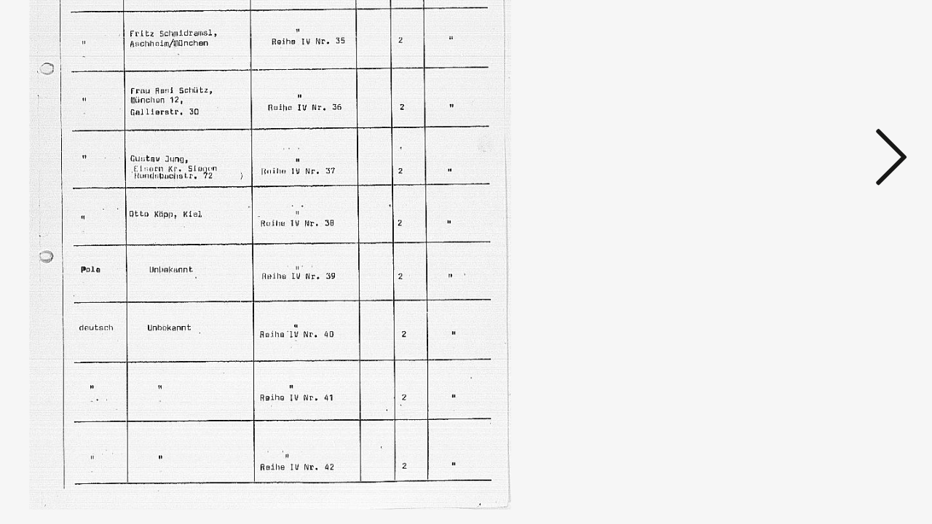
click at [794, 207] on icon at bounding box center [802, 224] width 17 height 35
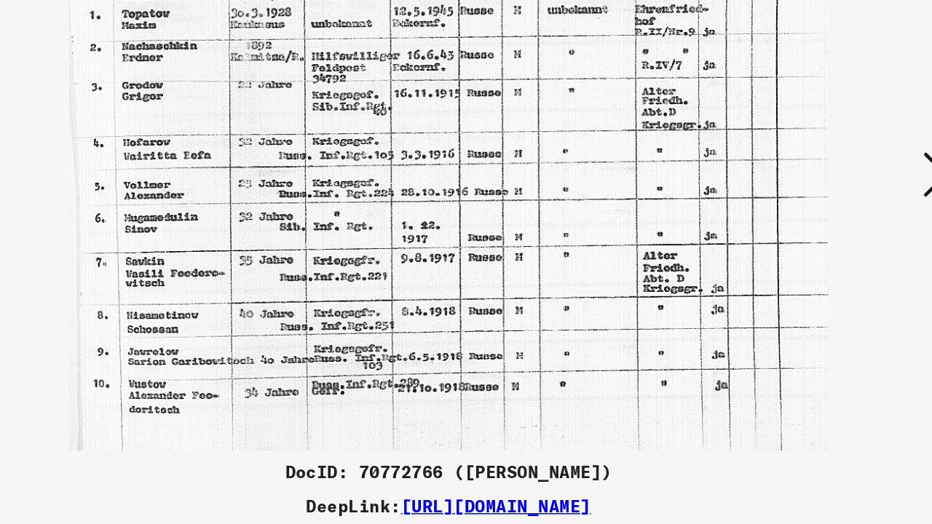
click at [794, 207] on icon at bounding box center [802, 224] width 17 height 35
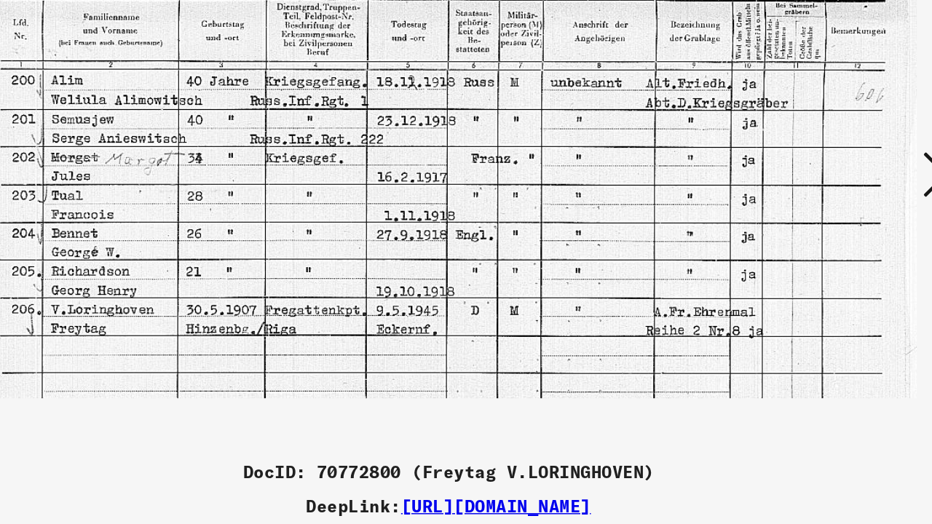
click at [794, 207] on icon at bounding box center [802, 224] width 17 height 35
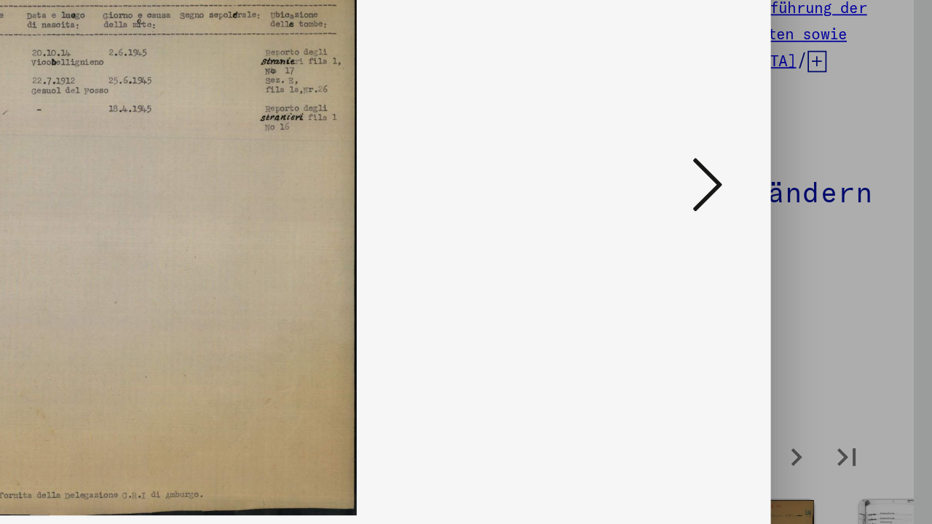
click at [794, 207] on icon at bounding box center [802, 224] width 17 height 35
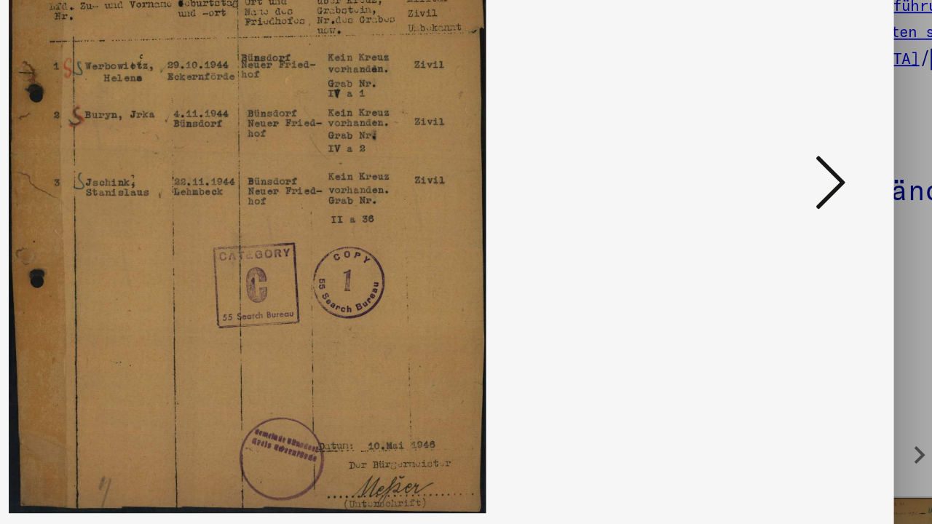
click at [789, 205] on button at bounding box center [802, 226] width 26 height 42
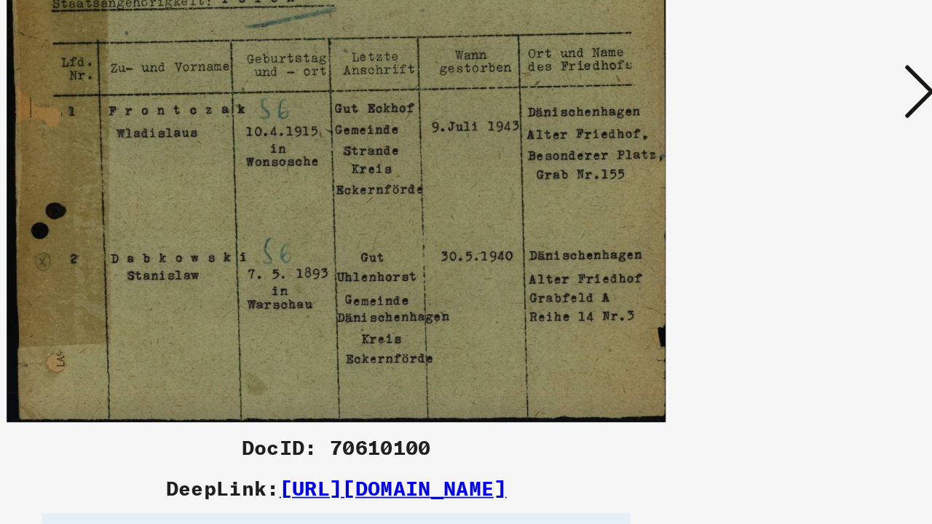
click at [794, 207] on icon at bounding box center [802, 224] width 17 height 35
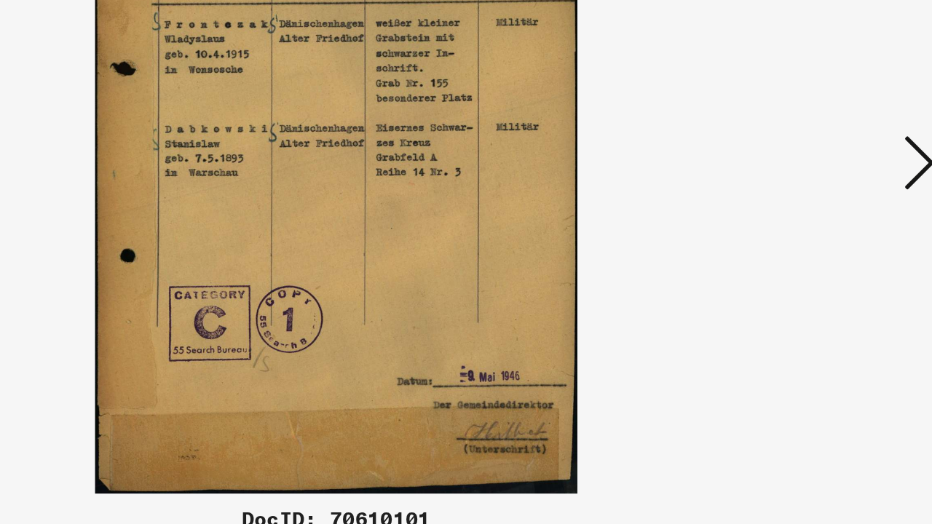
click at [794, 207] on icon at bounding box center [802, 224] width 17 height 35
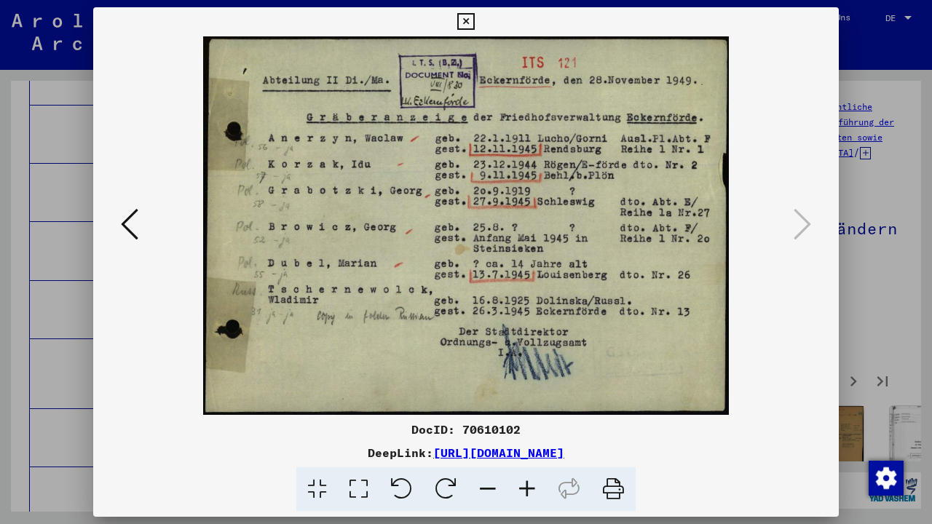
click at [474, 24] on icon at bounding box center [465, 21] width 17 height 17
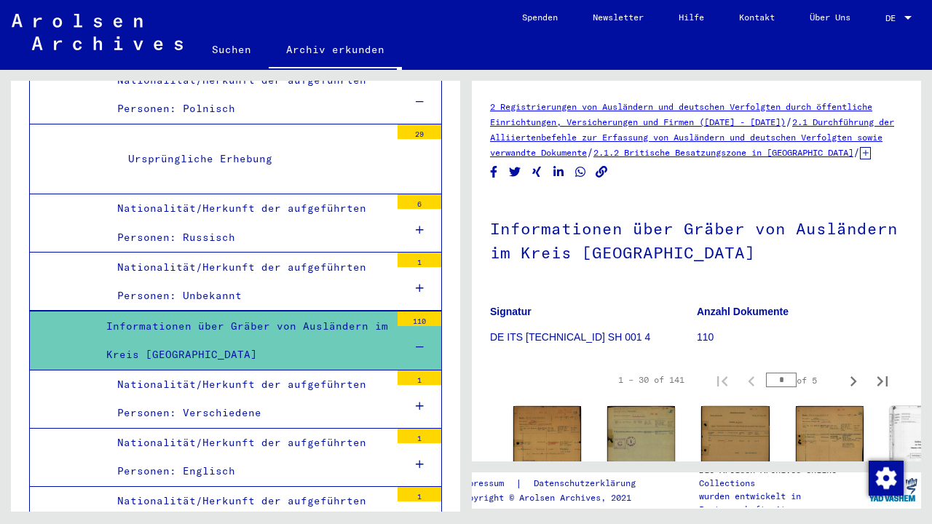
scroll to position [1618, 0]
